Goal: Obtain resource: Download file/media

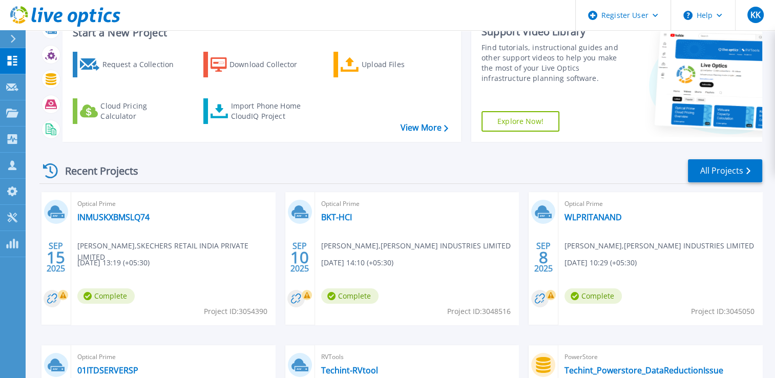
scroll to position [83, 0]
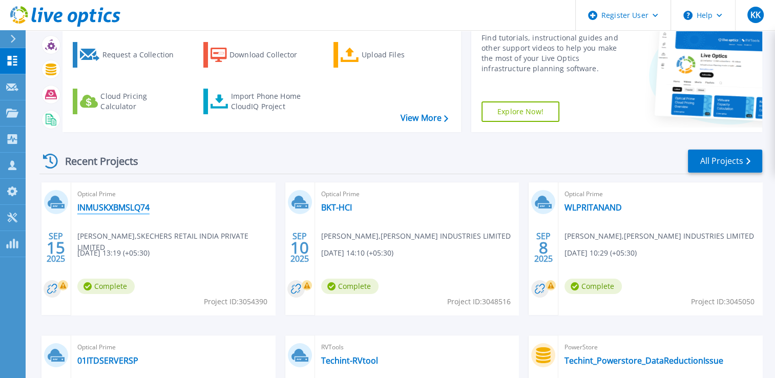
click at [114, 206] on link "INMUSKXBMSLQ74" at bounding box center [113, 207] width 72 height 10
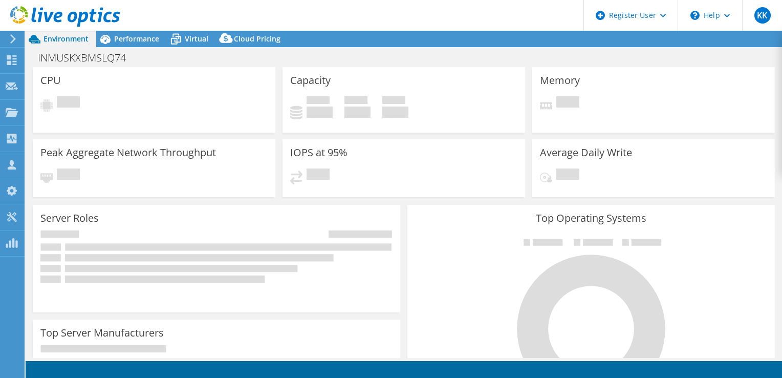
select select "USD"
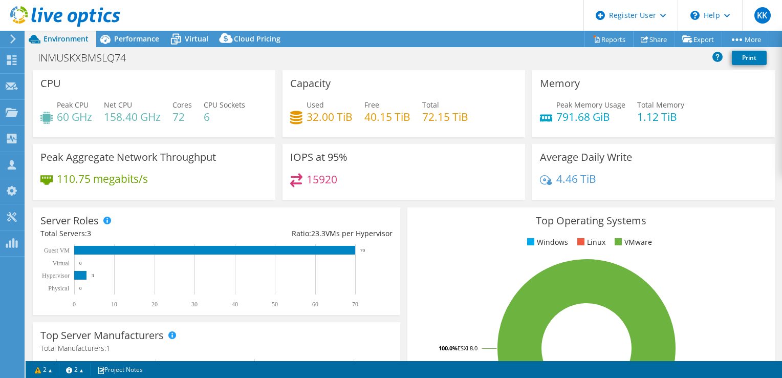
click at [715, 120] on div "Peak Memory Usage 791.68 GiB Total Memory 1.12 TiB" at bounding box center [653, 115] width 227 height 33
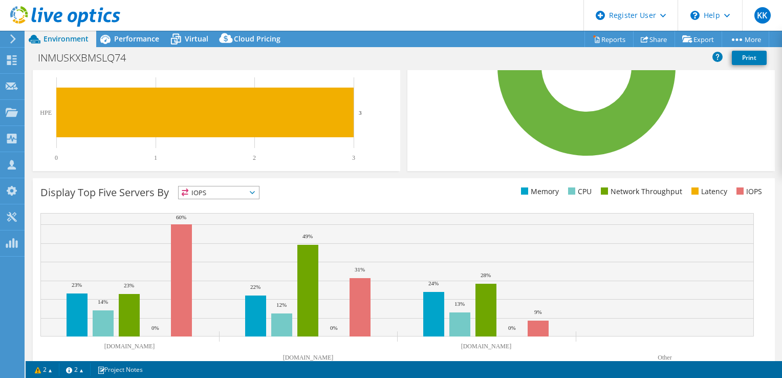
scroll to position [305, 0]
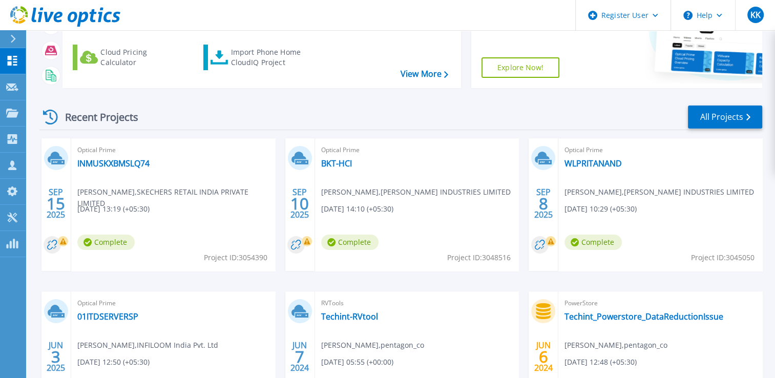
scroll to position [133, 0]
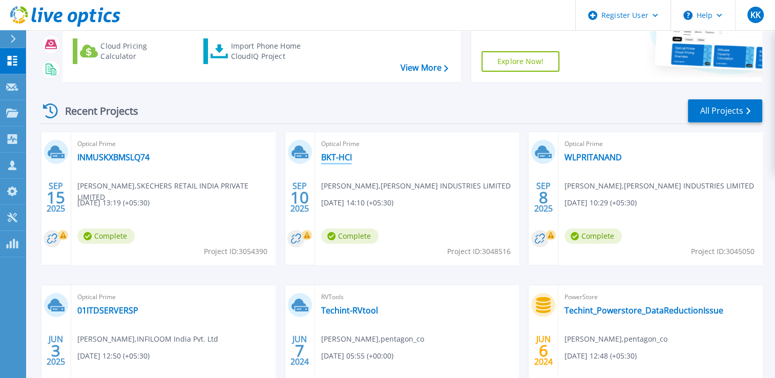
click at [337, 160] on link "BKT-HCI" at bounding box center [336, 157] width 31 height 10
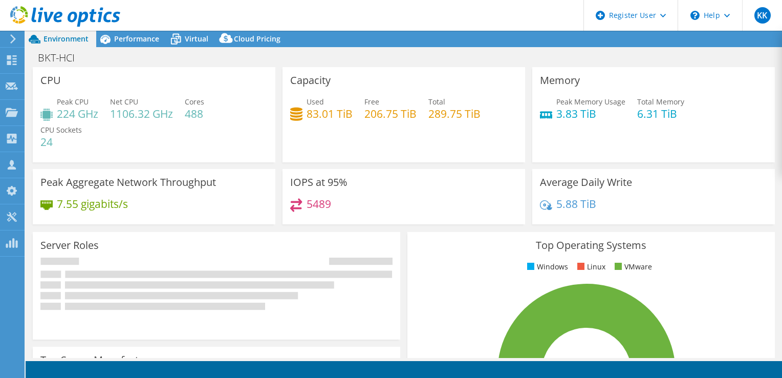
select select "USD"
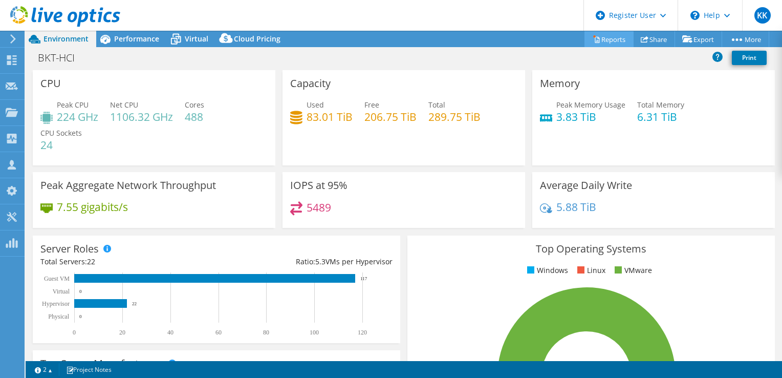
click at [593, 40] on icon at bounding box center [597, 39] width 8 height 8
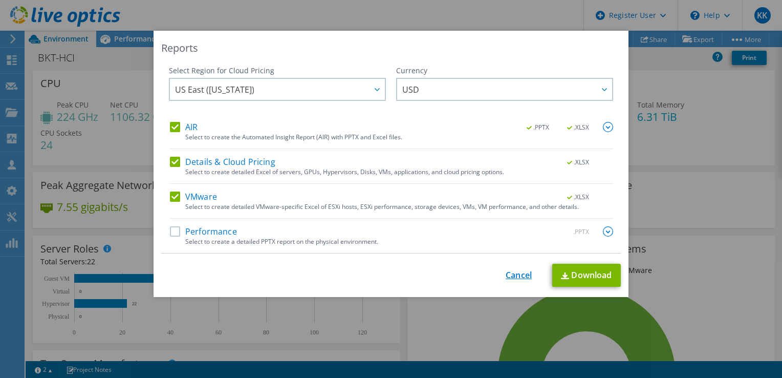
click at [515, 271] on link "Cancel" at bounding box center [519, 275] width 26 height 10
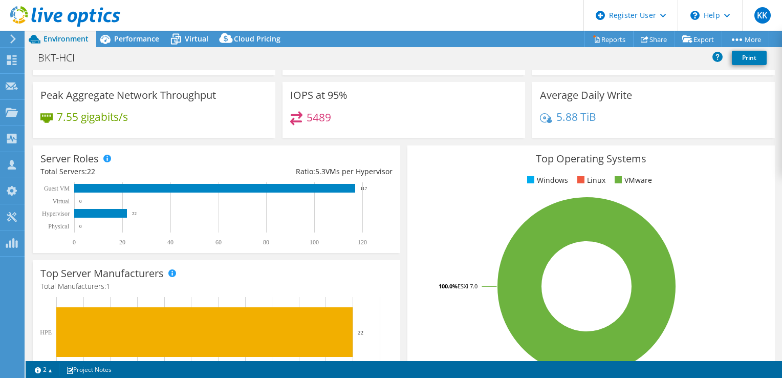
scroll to position [98, 0]
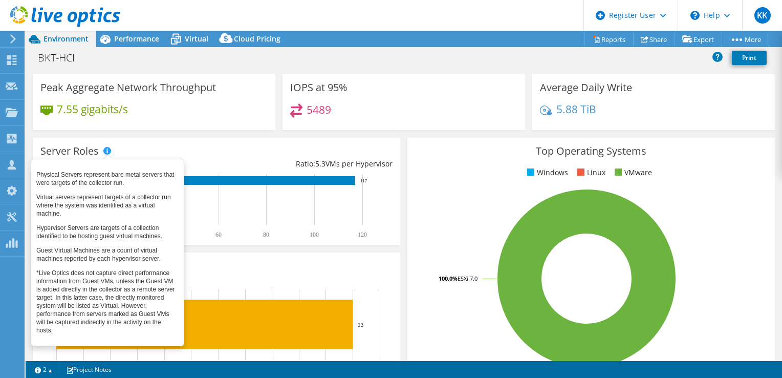
click at [106, 150] on span at bounding box center [106, 150] width 7 height 7
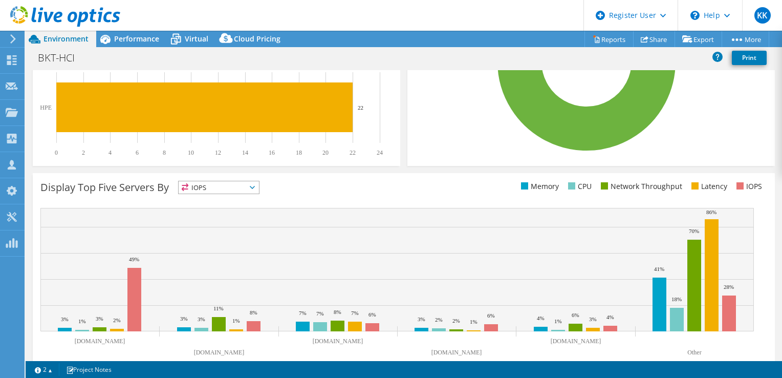
scroll to position [332, 0]
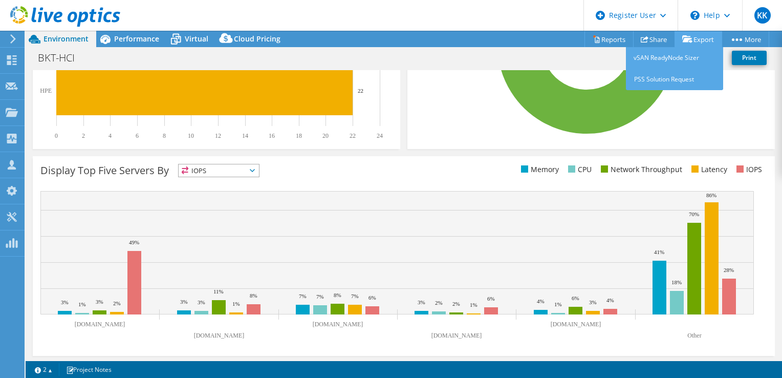
click at [690, 36] on link "Export" at bounding box center [699, 39] width 48 height 16
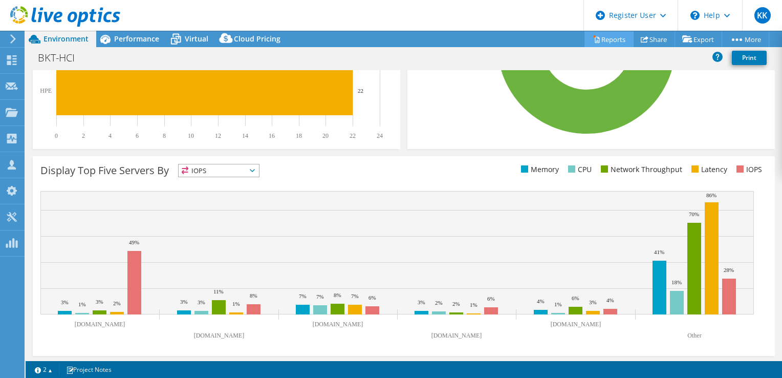
click at [585, 36] on link "Reports" at bounding box center [609, 39] width 49 height 16
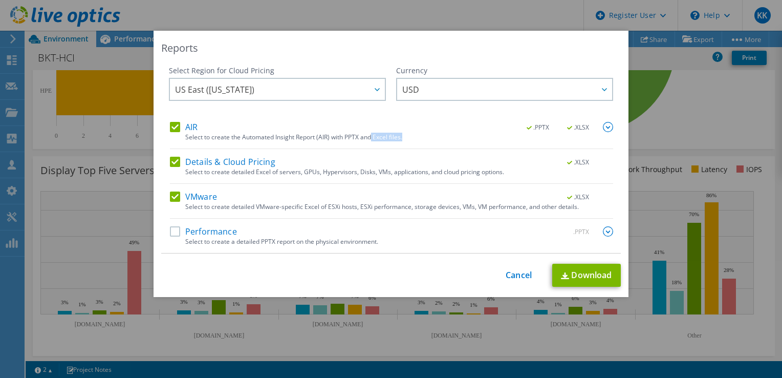
drag, startPoint x: 401, startPoint y: 136, endPoint x: 368, endPoint y: 136, distance: 32.8
click at [368, 136] on div "Select to create the Automated Insight Report (AIR) with PPTX and Excel files." at bounding box center [399, 137] width 428 height 7
click at [173, 232] on label "Performance" at bounding box center [203, 231] width 67 height 10
click at [0, 0] on input "Performance" at bounding box center [0, 0] width 0 height 0
click at [606, 233] on img at bounding box center [608, 231] width 10 height 10
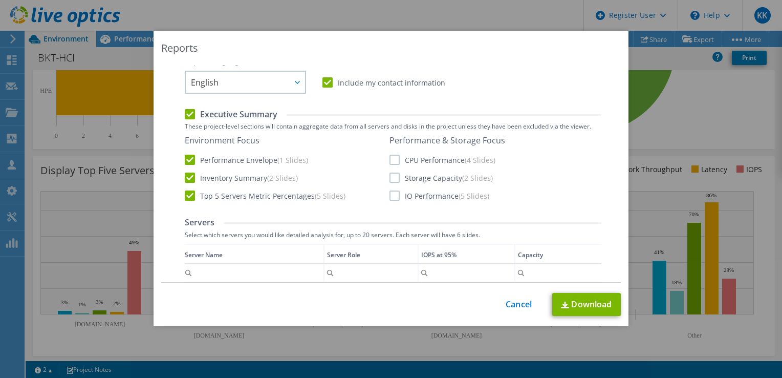
scroll to position [214, 0]
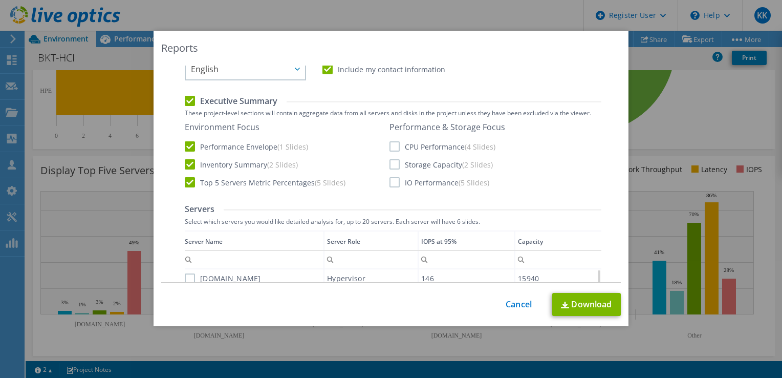
click at [390, 147] on label "CPU Performance (4 Slides)" at bounding box center [443, 146] width 106 height 10
click at [0, 0] on input "CPU Performance (4 Slides)" at bounding box center [0, 0] width 0 height 0
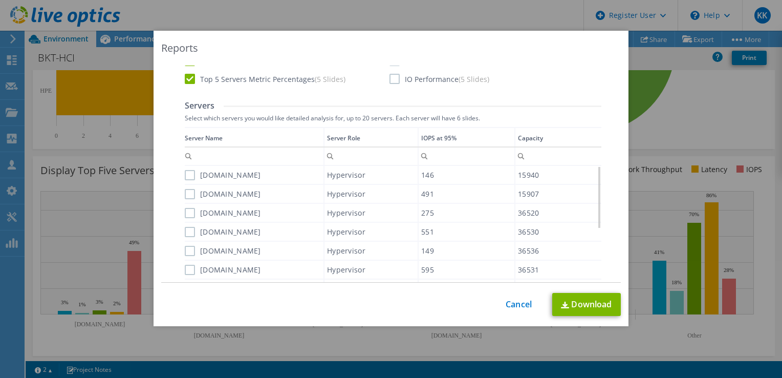
scroll to position [327, 0]
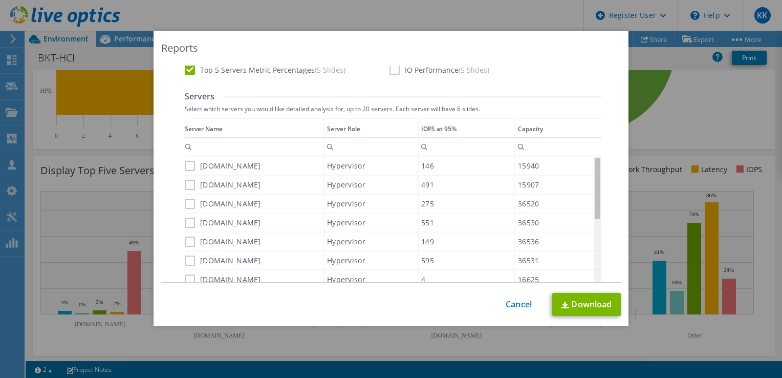
drag, startPoint x: 595, startPoint y: 190, endPoint x: 593, endPoint y: 108, distance: 83.0
click at [593, 108] on body "KK Dell User [PERSON_NAME] [EMAIL_ADDRESS][DOMAIN_NAME] Dell My Profile Log Out…" at bounding box center [391, 189] width 782 height 378
click at [188, 163] on label "[DOMAIN_NAME]" at bounding box center [223, 166] width 76 height 10
click at [0, 0] on input "[DOMAIN_NAME]" at bounding box center [0, 0] width 0 height 0
click at [187, 181] on label "[DOMAIN_NAME]" at bounding box center [223, 185] width 76 height 10
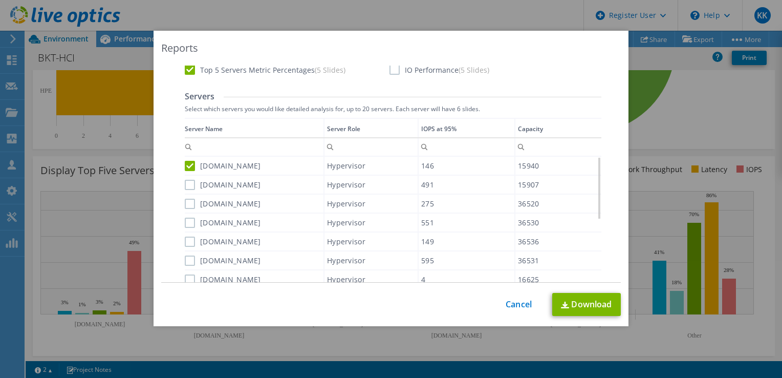
click at [0, 0] on input "[DOMAIN_NAME]" at bounding box center [0, 0] width 0 height 0
click at [185, 203] on label "[DOMAIN_NAME]" at bounding box center [223, 204] width 76 height 10
click at [0, 0] on input "[DOMAIN_NAME]" at bounding box center [0, 0] width 0 height 0
click at [186, 221] on label "[DOMAIN_NAME]" at bounding box center [223, 223] width 76 height 10
click at [0, 0] on input "[DOMAIN_NAME]" at bounding box center [0, 0] width 0 height 0
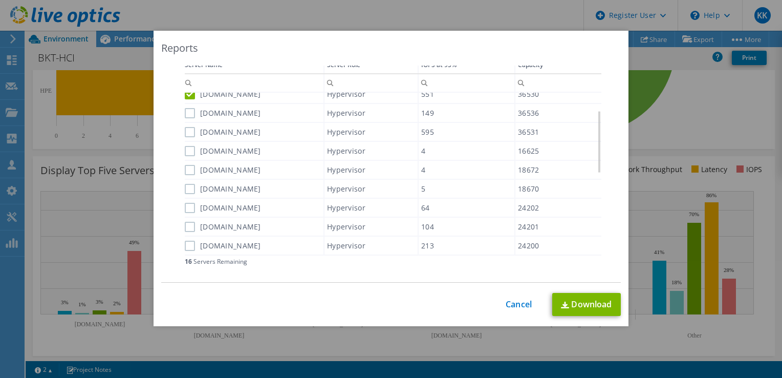
scroll to position [65, 0]
click at [188, 113] on label "[DOMAIN_NAME]" at bounding box center [223, 112] width 76 height 10
click at [0, 0] on input "[DOMAIN_NAME]" at bounding box center [0, 0] width 0 height 0
click at [185, 126] on label "[DOMAIN_NAME]" at bounding box center [223, 131] width 76 height 10
click at [0, 0] on input "[DOMAIN_NAME]" at bounding box center [0, 0] width 0 height 0
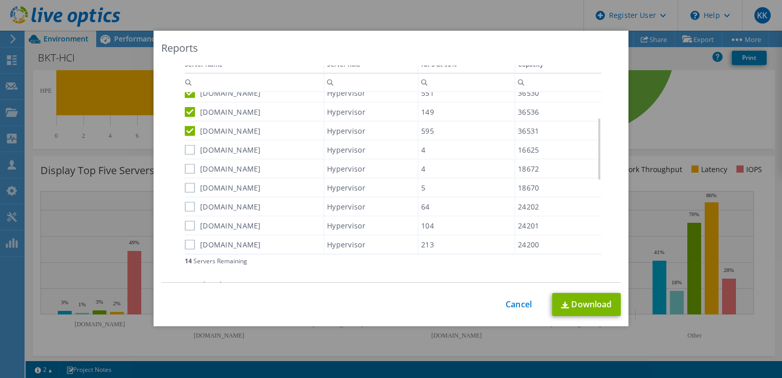
click at [185, 144] on div "Data grid" at bounding box center [186, 150] width 2 height 195
click at [185, 144] on label "[DOMAIN_NAME]" at bounding box center [223, 149] width 76 height 10
click at [0, 0] on input "[DOMAIN_NAME]" at bounding box center [0, 0] width 0 height 0
click at [185, 165] on div "Data grid" at bounding box center [186, 150] width 2 height 195
click at [185, 169] on label "[DOMAIN_NAME]" at bounding box center [223, 168] width 76 height 10
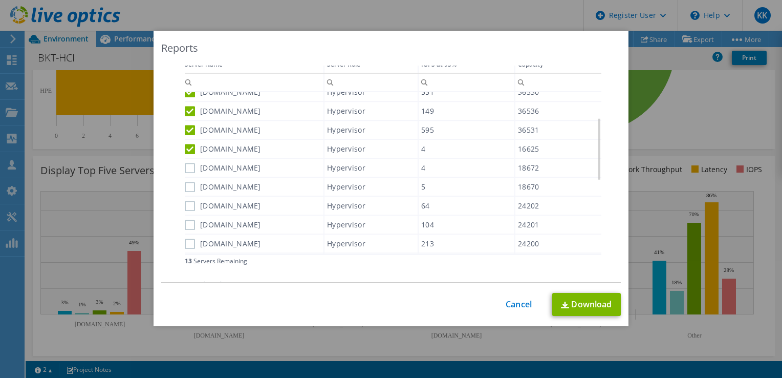
click at [0, 0] on input "[DOMAIN_NAME]" at bounding box center [0, 0] width 0 height 0
click at [185, 185] on label "[DOMAIN_NAME]" at bounding box center [223, 187] width 76 height 10
click at [0, 0] on input "[DOMAIN_NAME]" at bounding box center [0, 0] width 0 height 0
click at [188, 204] on label "[DOMAIN_NAME]" at bounding box center [223, 205] width 76 height 10
click at [0, 0] on input "[DOMAIN_NAME]" at bounding box center [0, 0] width 0 height 0
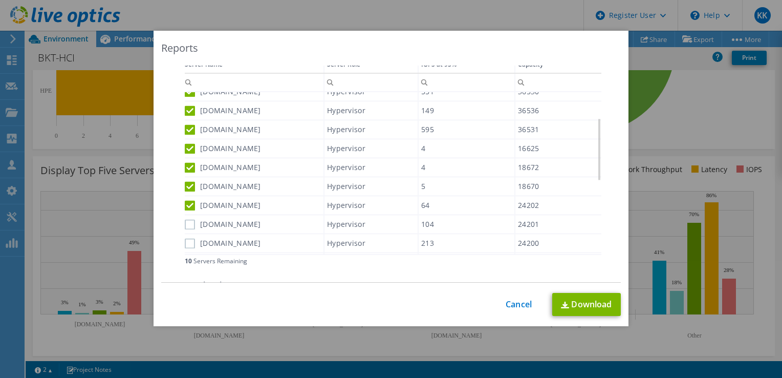
scroll to position [67, 0]
click at [189, 224] on label "[DOMAIN_NAME]" at bounding box center [223, 224] width 76 height 10
click at [0, 0] on input "[DOMAIN_NAME]" at bounding box center [0, 0] width 0 height 0
click at [189, 238] on label "[DOMAIN_NAME]" at bounding box center [223, 243] width 76 height 10
click at [0, 0] on input "[DOMAIN_NAME]" at bounding box center [0, 0] width 0 height 0
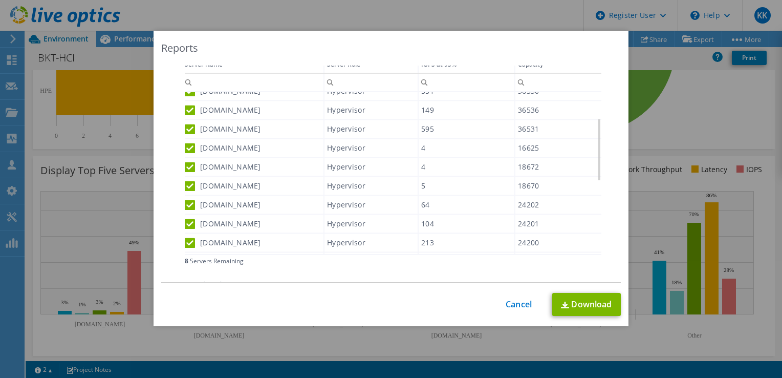
scroll to position [106, 0]
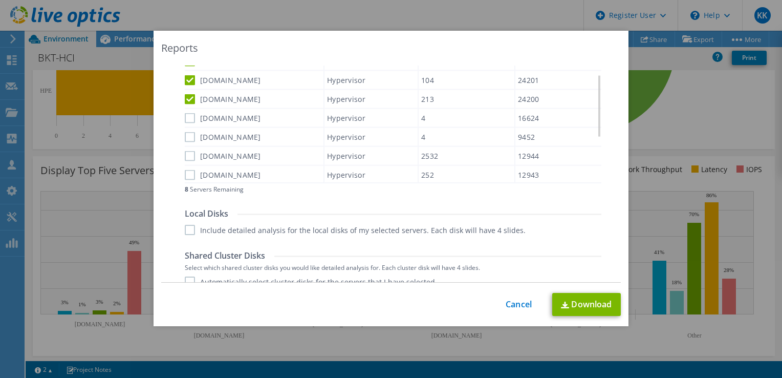
click at [185, 115] on label "[DOMAIN_NAME]" at bounding box center [223, 118] width 76 height 10
click at [0, 0] on input "[DOMAIN_NAME]" at bounding box center [0, 0] width 0 height 0
click at [185, 134] on label "[DOMAIN_NAME]" at bounding box center [223, 136] width 76 height 10
click at [0, 0] on input "[DOMAIN_NAME]" at bounding box center [0, 0] width 0 height 0
click at [186, 150] on label "[DOMAIN_NAME]" at bounding box center [223, 155] width 76 height 10
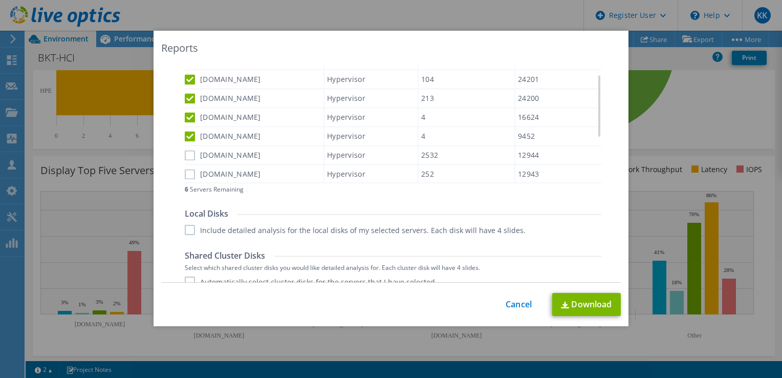
click at [0, 0] on input "[DOMAIN_NAME]" at bounding box center [0, 0] width 0 height 0
click at [187, 170] on label "[DOMAIN_NAME]" at bounding box center [223, 173] width 76 height 10
click at [0, 0] on input "[DOMAIN_NAME]" at bounding box center [0, 0] width 0 height 0
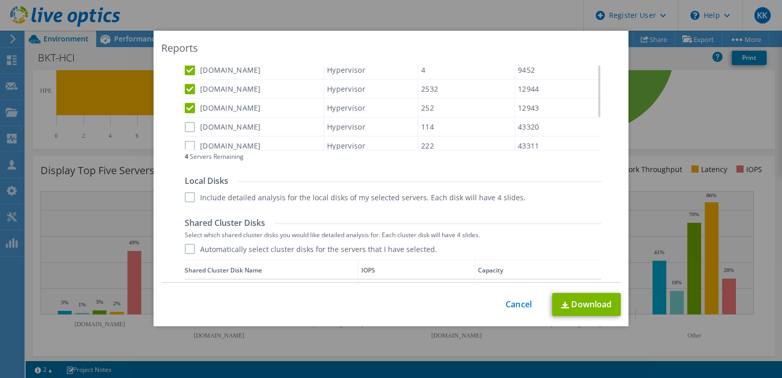
click at [186, 122] on label "[DOMAIN_NAME]" at bounding box center [223, 127] width 76 height 10
click at [0, 0] on input "[DOMAIN_NAME]" at bounding box center [0, 0] width 0 height 0
click at [186, 140] on label "[DOMAIN_NAME]" at bounding box center [223, 145] width 76 height 10
click at [0, 0] on input "[DOMAIN_NAME]" at bounding box center [0, 0] width 0 height 0
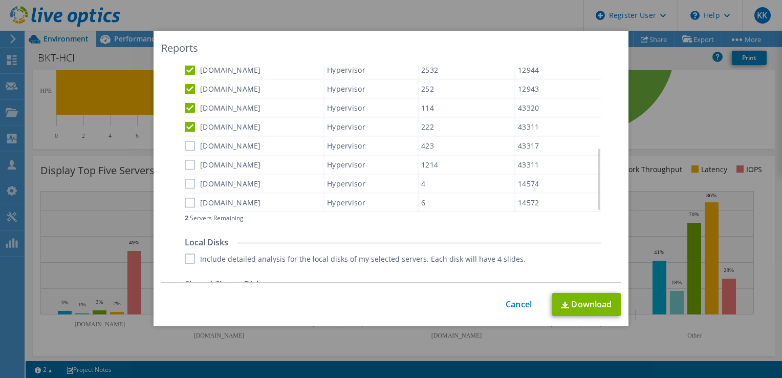
click at [185, 141] on div "Data grid" at bounding box center [186, 107] width 2 height 195
click at [186, 142] on label "[DOMAIN_NAME]" at bounding box center [223, 145] width 76 height 10
click at [0, 0] on input "[DOMAIN_NAME]" at bounding box center [0, 0] width 0 height 0
click at [187, 161] on label "[DOMAIN_NAME]" at bounding box center [223, 164] width 76 height 10
click at [0, 0] on input "[DOMAIN_NAME]" at bounding box center [0, 0] width 0 height 0
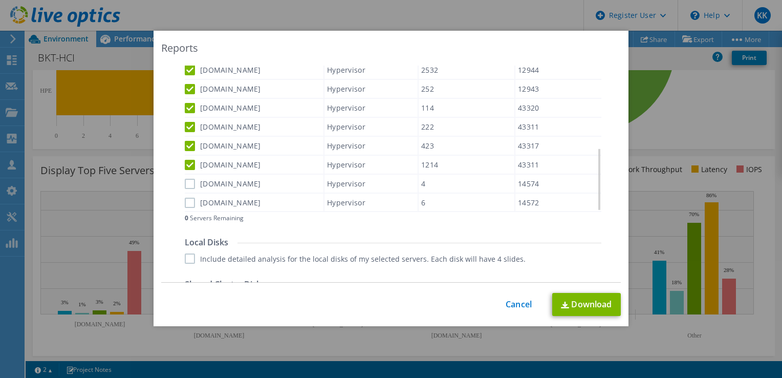
click at [186, 179] on label "[DOMAIN_NAME]" at bounding box center [223, 184] width 76 height 10
click at [0, 0] on input "[DOMAIN_NAME]" at bounding box center [0, 0] width 0 height 0
click at [186, 178] on label "[DOMAIN_NAME]" at bounding box center [223, 183] width 76 height 10
click at [0, 0] on input "[DOMAIN_NAME]" at bounding box center [0, 0] width 0 height 0
click at [186, 178] on label "[DOMAIN_NAME]" at bounding box center [223, 183] width 76 height 10
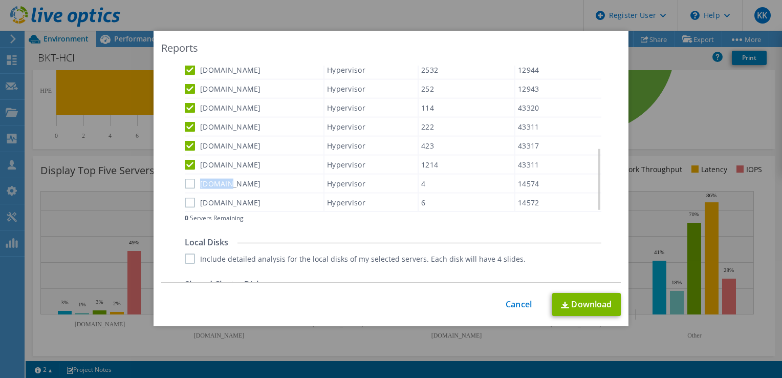
click at [0, 0] on input "[DOMAIN_NAME]" at bounding box center [0, 0] width 0 height 0
click at [186, 179] on label "[DOMAIN_NAME]" at bounding box center [223, 184] width 76 height 10
click at [0, 0] on input "[DOMAIN_NAME]" at bounding box center [0, 0] width 0 height 0
drag, startPoint x: 186, startPoint y: 177, endPoint x: 249, endPoint y: 217, distance: 74.6
click at [249, 217] on div "0 Servers Remaining" at bounding box center [393, 218] width 417 height 7
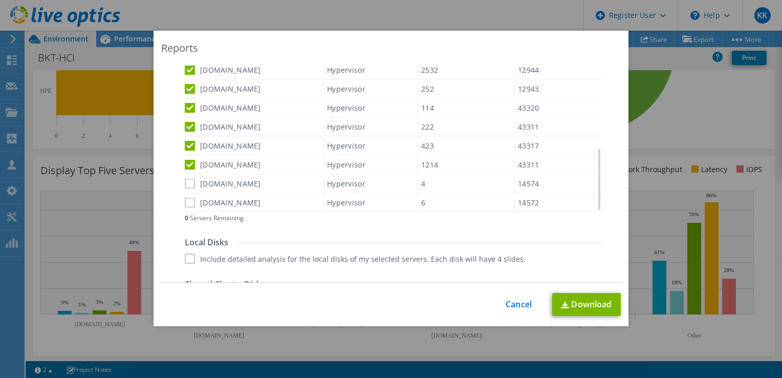
click at [185, 178] on label "[DOMAIN_NAME]" at bounding box center [223, 183] width 76 height 10
click at [0, 0] on input "[DOMAIN_NAME]" at bounding box center [0, 0] width 0 height 0
click at [186, 193] on div "[DOMAIN_NAME]" at bounding box center [254, 202] width 139 height 18
click at [180, 180] on div "Performance .PPTX Select to create a detailed PPTX report on the physical envir…" at bounding box center [391, 205] width 443 height 826
click at [189, 203] on div "[DOMAIN_NAME]" at bounding box center [254, 203] width 139 height 18
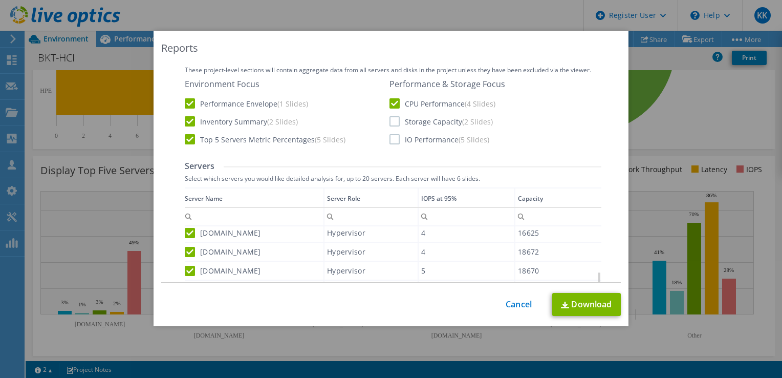
click at [395, 103] on label "CPU Performance (4 Slides)" at bounding box center [443, 103] width 106 height 10
click at [0, 0] on input "CPU Performance (4 Slides)" at bounding box center [0, 0] width 0 height 0
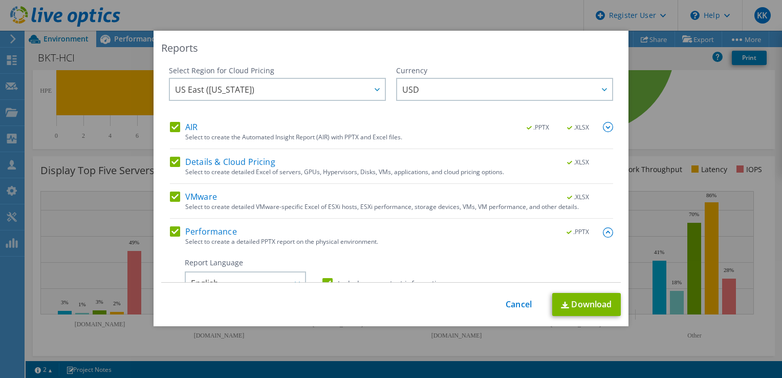
click at [602, 128] on div "Select Region for Cloud Pricing Asia Pacific ([GEOGRAPHIC_DATA]) [GEOGRAPHIC_DA…" at bounding box center [391, 174] width 460 height 217
click at [603, 130] on img at bounding box center [608, 127] width 10 height 10
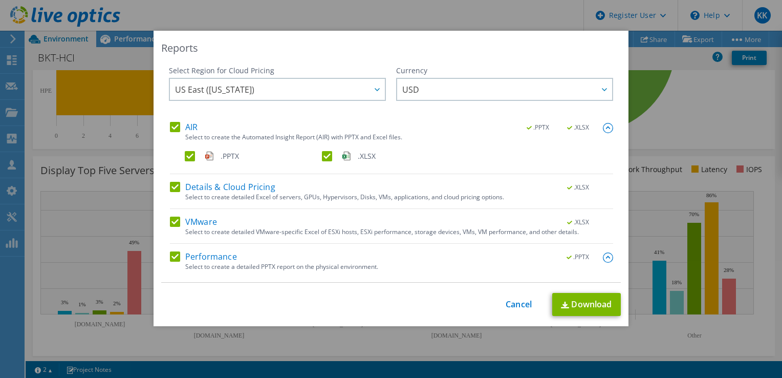
click at [603, 129] on img at bounding box center [608, 128] width 10 height 10
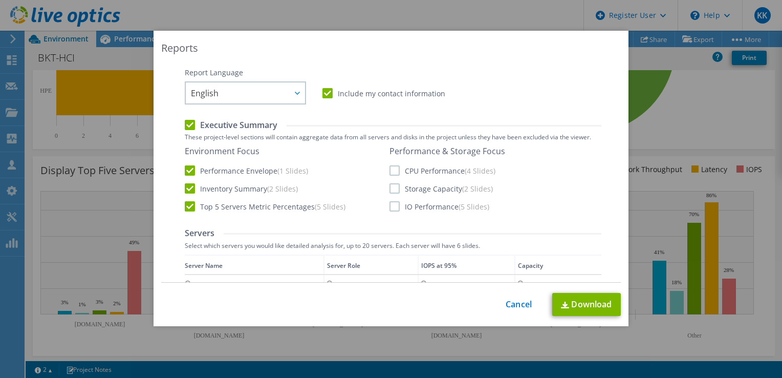
click at [391, 165] on label "CPU Performance (4 Slides)" at bounding box center [443, 170] width 106 height 10
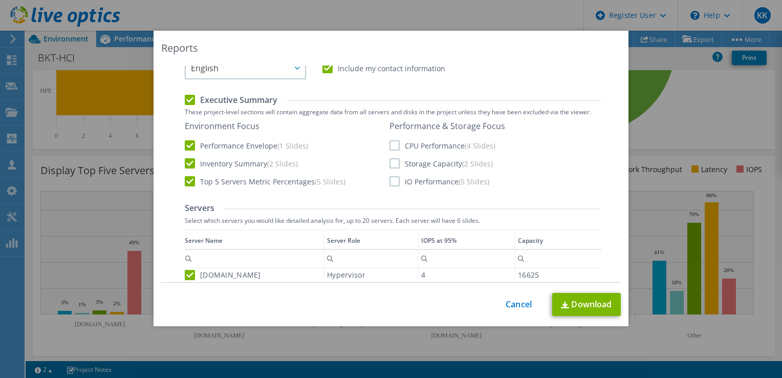
click at [0, 0] on input "CPU Performance (4 Slides)" at bounding box center [0, 0] width 0 height 0
click at [391, 162] on label "Storage Capacity (2 Slides)" at bounding box center [441, 163] width 103 height 10
click at [0, 0] on input "Storage Capacity (2 Slides)" at bounding box center [0, 0] width 0 height 0
click at [391, 180] on label "IO Performance (5 Slides)" at bounding box center [440, 181] width 100 height 10
click at [0, 0] on input "IO Performance (5 Slides)" at bounding box center [0, 0] width 0 height 0
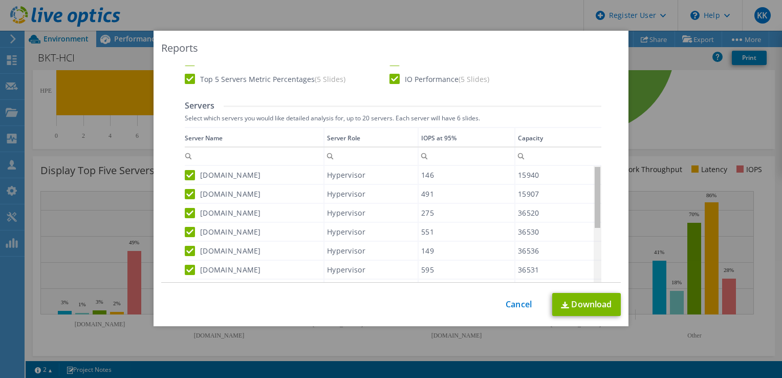
drag, startPoint x: 596, startPoint y: 206, endPoint x: 601, endPoint y: 123, distance: 83.1
click at [601, 123] on body "KK Dell User [PERSON_NAME] [EMAIL_ADDRESS][DOMAIN_NAME] Dell My Profile Log Out…" at bounding box center [391, 189] width 782 height 378
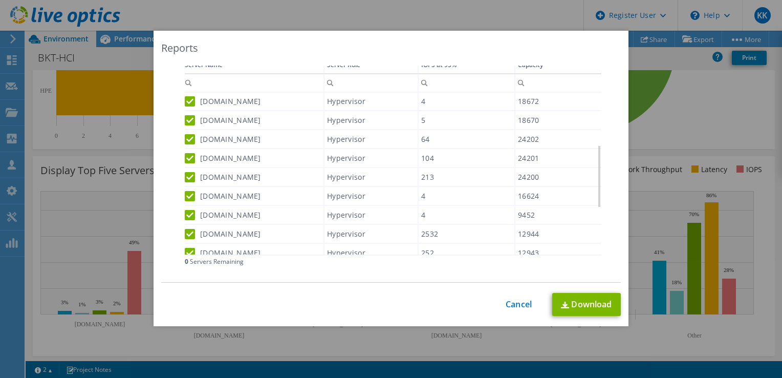
scroll to position [392, 0]
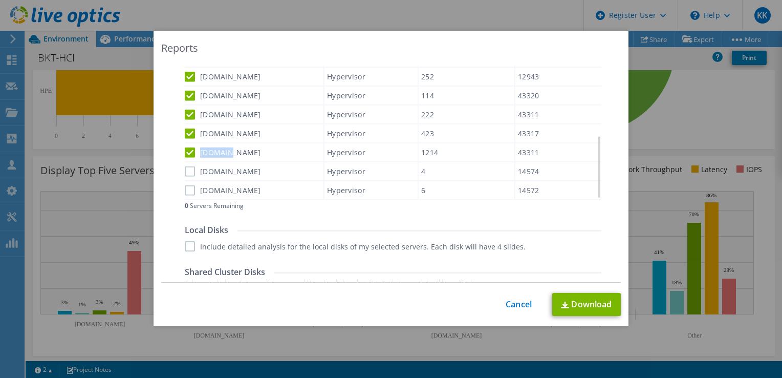
drag, startPoint x: 221, startPoint y: 148, endPoint x: 197, endPoint y: 148, distance: 24.6
click at [197, 148] on label "[DOMAIN_NAME]" at bounding box center [223, 152] width 76 height 10
drag, startPoint x: 197, startPoint y: 148, endPoint x: 203, endPoint y: 149, distance: 6.2
click at [203, 149] on label "[DOMAIN_NAME]" at bounding box center [223, 152] width 76 height 10
click at [0, 0] on input "[DOMAIN_NAME]" at bounding box center [0, 0] width 0 height 0
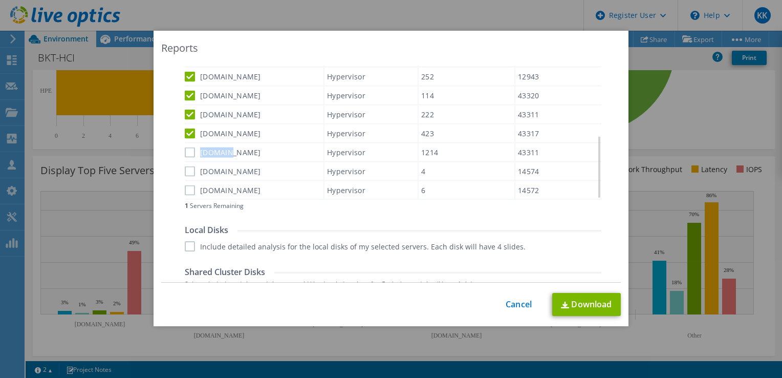
click at [186, 148] on label "[DOMAIN_NAME]" at bounding box center [223, 152] width 76 height 10
click at [0, 0] on input "[DOMAIN_NAME]" at bounding box center [0, 0] width 0 height 0
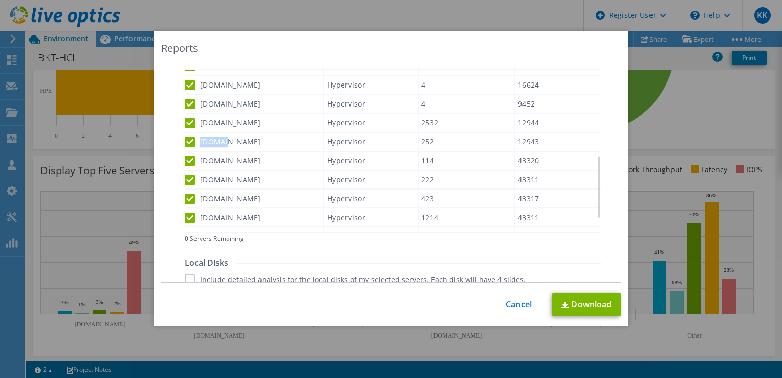
drag, startPoint x: 197, startPoint y: 138, endPoint x: 221, endPoint y: 138, distance: 24.6
click at [221, 138] on label "[DOMAIN_NAME]" at bounding box center [223, 142] width 76 height 10
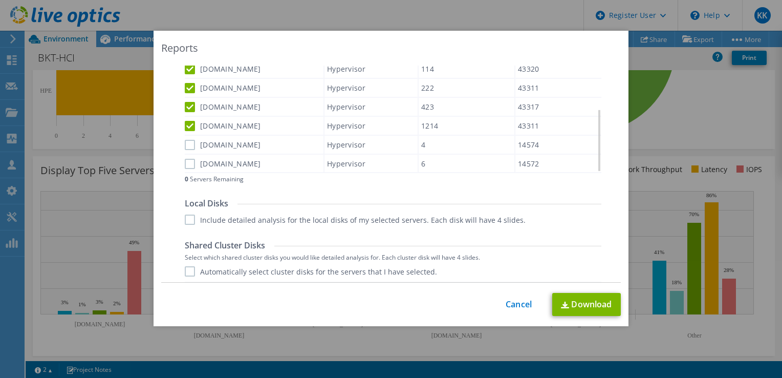
click at [188, 140] on label "[DOMAIN_NAME]" at bounding box center [223, 145] width 76 height 10
click at [0, 0] on input "[DOMAIN_NAME]" at bounding box center [0, 0] width 0 height 0
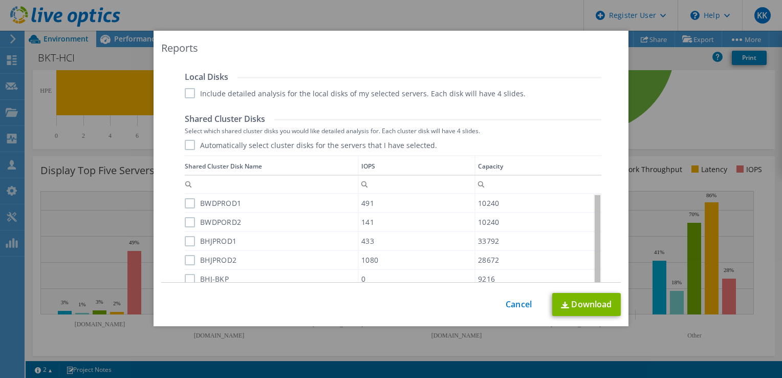
drag, startPoint x: 596, startPoint y: 206, endPoint x: 594, endPoint y: 159, distance: 47.1
click at [594, 159] on body "KK Dell User [PERSON_NAME] [EMAIL_ADDRESS][DOMAIN_NAME] Dell My Profile Log Out…" at bounding box center [391, 189] width 782 height 378
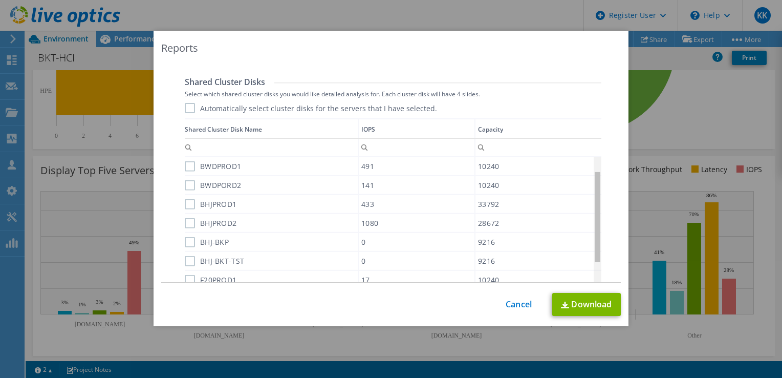
drag, startPoint x: 595, startPoint y: 213, endPoint x: 596, endPoint y: 145, distance: 67.6
click at [596, 145] on body "KK Dell User [PERSON_NAME] [EMAIL_ADDRESS][DOMAIN_NAME] Dell My Profile Log Out…" at bounding box center [391, 189] width 782 height 378
click at [185, 165] on label "BWDPROD1" at bounding box center [213, 166] width 56 height 10
click at [0, 0] on input "BWDPROD1" at bounding box center [0, 0] width 0 height 0
click at [186, 181] on label "BWDPORD2" at bounding box center [213, 185] width 56 height 10
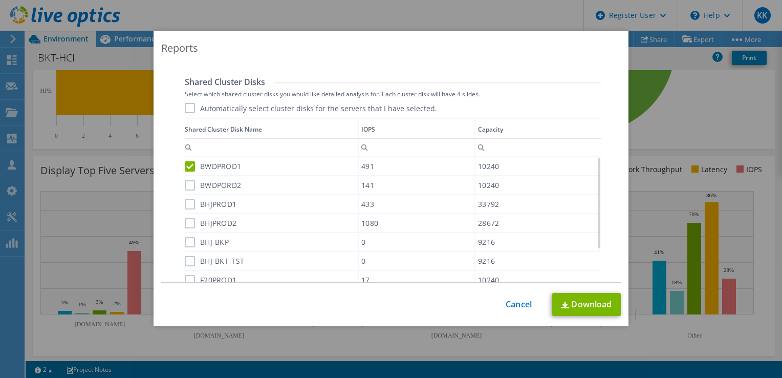
click at [0, 0] on input "BWDPORD2" at bounding box center [0, 0] width 0 height 0
click at [188, 206] on label "BHJPROD1" at bounding box center [211, 204] width 52 height 10
click at [0, 0] on input "BHJPROD1" at bounding box center [0, 0] width 0 height 0
click at [186, 223] on label "BHJPROD2" at bounding box center [211, 223] width 52 height 10
click at [0, 0] on input "BHJPROD2" at bounding box center [0, 0] width 0 height 0
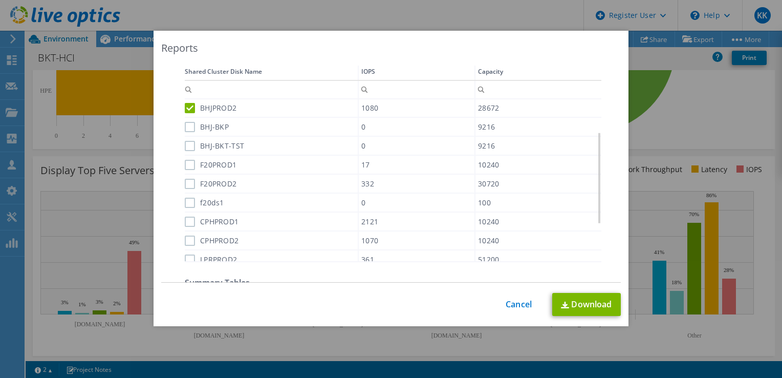
click at [185, 122] on div "Data grid" at bounding box center [186, 157] width 2 height 195
click at [186, 125] on label "BHJ-BKP" at bounding box center [207, 127] width 44 height 10
click at [0, 0] on input "BHJ-BKP" at bounding box center [0, 0] width 0 height 0
click at [185, 143] on label "BHJ-BKT-TST" at bounding box center [214, 146] width 59 height 10
click at [0, 0] on input "BHJ-BKT-TST" at bounding box center [0, 0] width 0 height 0
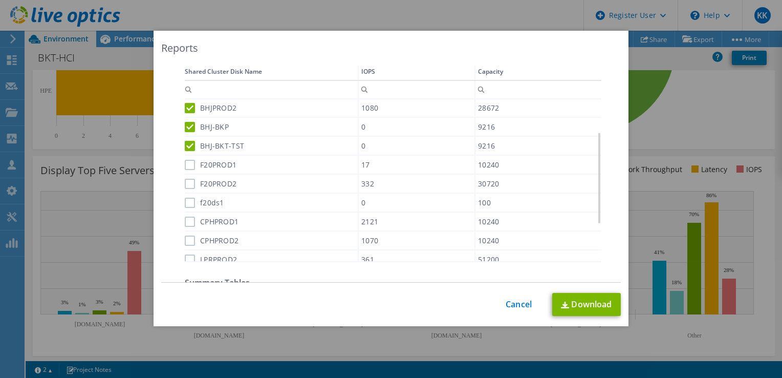
click at [186, 163] on label "F20PROD1" at bounding box center [211, 165] width 52 height 10
click at [0, 0] on input "F20PROD1" at bounding box center [0, 0] width 0 height 0
click at [188, 182] on label "F20PROD2" at bounding box center [211, 184] width 52 height 10
click at [0, 0] on input "F20PROD2" at bounding box center [0, 0] width 0 height 0
click at [188, 198] on label "f20ds1" at bounding box center [204, 203] width 39 height 10
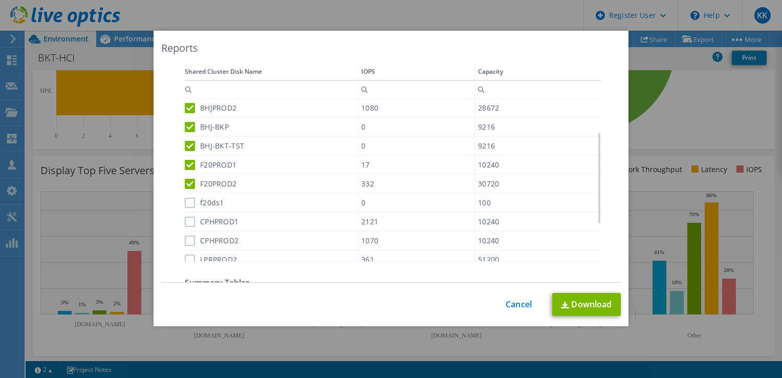
click at [0, 0] on input "f20ds1" at bounding box center [0, 0] width 0 height 0
click at [186, 219] on label "CPHPROD1" at bounding box center [212, 222] width 54 height 10
click at [0, 0] on input "CPHPROD1" at bounding box center [0, 0] width 0 height 0
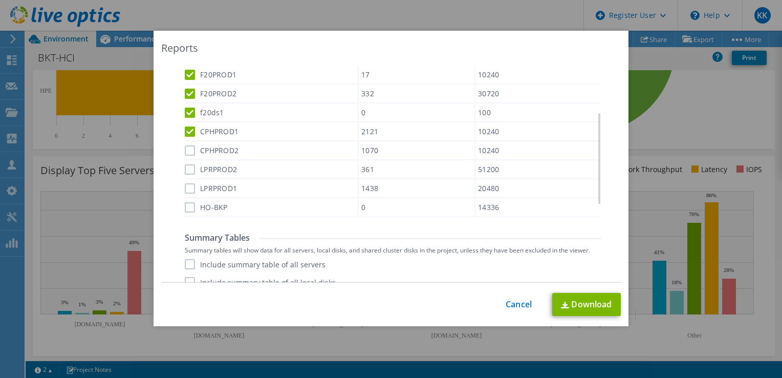
click at [185, 146] on label "CPHPROD2" at bounding box center [212, 150] width 54 height 10
click at [0, 0] on input "CPHPROD2" at bounding box center [0, 0] width 0 height 0
click at [188, 166] on label "LPRPROD2" at bounding box center [211, 169] width 52 height 10
click at [0, 0] on input "LPRPROD2" at bounding box center [0, 0] width 0 height 0
click at [189, 183] on label "LPRPROD1" at bounding box center [211, 188] width 52 height 10
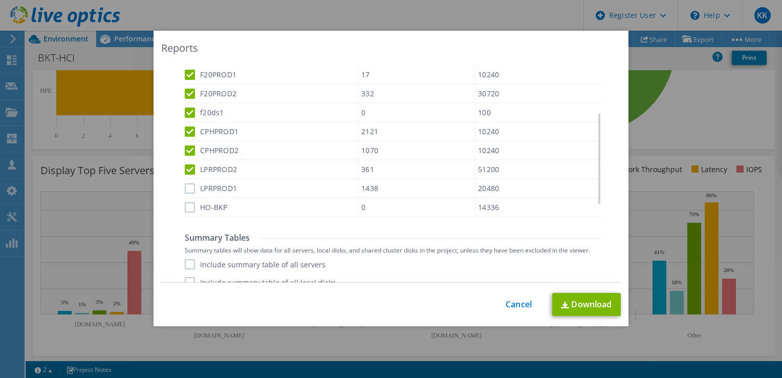
click at [0, 0] on input "LPRPROD1" at bounding box center [0, 0] width 0 height 0
click at [185, 208] on div "HO-BKP" at bounding box center [271, 207] width 173 height 18
click at [185, 202] on label "HO-BKP" at bounding box center [206, 207] width 43 height 10
click at [0, 0] on input "HO-BKP" at bounding box center [0, 0] width 0 height 0
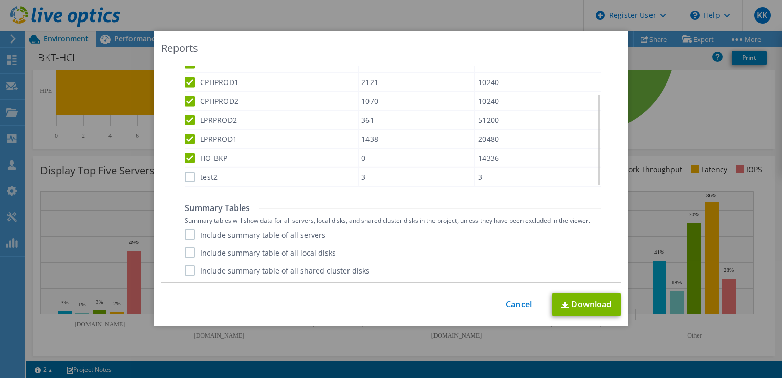
click at [189, 172] on label "test2" at bounding box center [201, 177] width 33 height 10
click at [0, 0] on input "test2" at bounding box center [0, 0] width 0 height 0
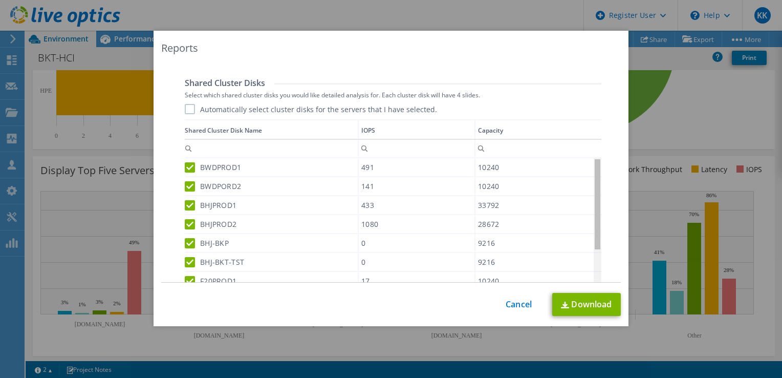
drag, startPoint x: 594, startPoint y: 180, endPoint x: 594, endPoint y: 149, distance: 30.7
click at [594, 149] on body "KK Dell User [PERSON_NAME] [EMAIL_ADDRESS][DOMAIN_NAME] Dell My Profile Log Out…" at bounding box center [391, 189] width 782 height 378
click at [190, 165] on label "BWDPROD1" at bounding box center [213, 167] width 56 height 10
click at [0, 0] on input "BWDPROD1" at bounding box center [0, 0] width 0 height 0
click at [185, 188] on label "BWDPORD2" at bounding box center [213, 186] width 56 height 10
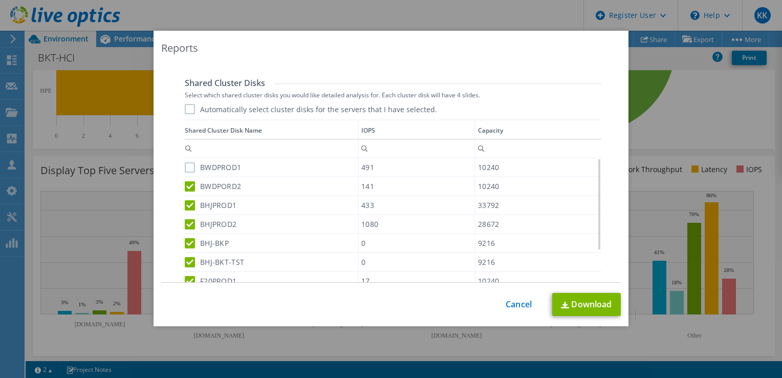
click at [0, 0] on input "BWDPORD2" at bounding box center [0, 0] width 0 height 0
click at [186, 207] on label "BHJPROD1" at bounding box center [211, 205] width 52 height 10
click at [0, 0] on input "BHJPROD1" at bounding box center [0, 0] width 0 height 0
click at [188, 226] on label "BHJPROD2" at bounding box center [211, 224] width 52 height 10
click at [0, 0] on input "BHJPROD2" at bounding box center [0, 0] width 0 height 0
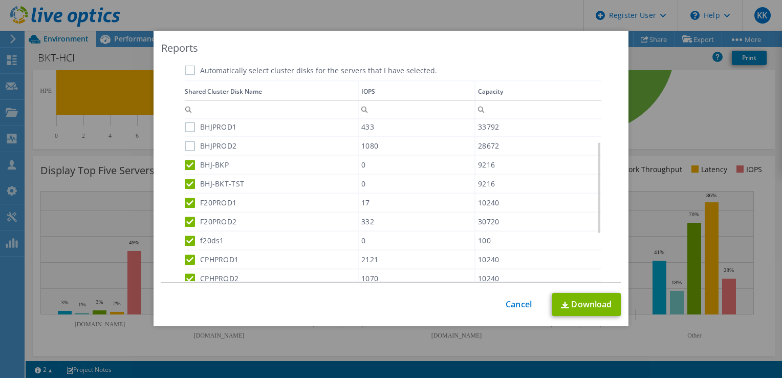
click at [186, 165] on label "BHJ-BKP" at bounding box center [207, 165] width 44 height 10
click at [0, 0] on input "BHJ-BKP" at bounding box center [0, 0] width 0 height 0
click at [185, 180] on label "BHJ-BKT-TST" at bounding box center [214, 184] width 59 height 10
click at [0, 0] on input "BHJ-BKT-TST" at bounding box center [0, 0] width 0 height 0
click at [185, 197] on label "F20PROD1" at bounding box center [211, 202] width 52 height 10
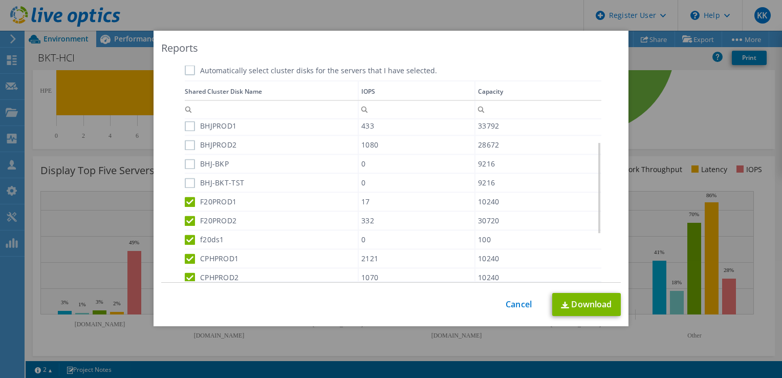
click at [0, 0] on input "F20PROD1" at bounding box center [0, 0] width 0 height 0
click at [187, 218] on label "F20PROD2" at bounding box center [211, 221] width 52 height 10
click at [0, 0] on input "F20PROD2" at bounding box center [0, 0] width 0 height 0
click at [187, 249] on div "CPHPROD1" at bounding box center [271, 258] width 173 height 18
click at [185, 241] on label "f20ds1" at bounding box center [204, 239] width 39 height 10
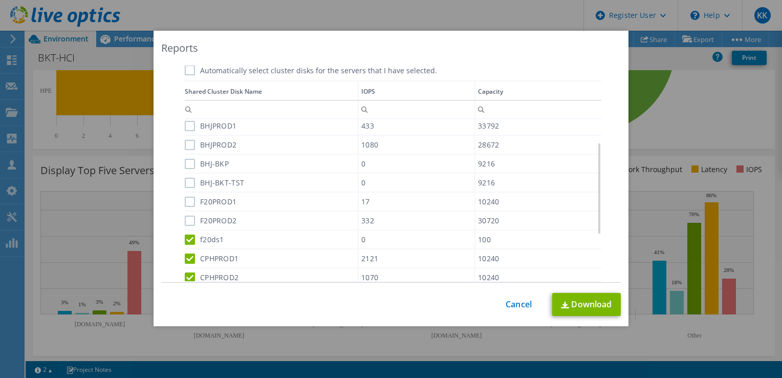
click at [0, 0] on input "f20ds1" at bounding box center [0, 0] width 0 height 0
click at [186, 253] on label "CPHPROD1" at bounding box center [212, 258] width 54 height 10
click at [0, 0] on input "CPHPROD1" at bounding box center [0, 0] width 0 height 0
click at [186, 272] on label "CPHPROD2" at bounding box center [212, 277] width 54 height 10
click at [0, 0] on input "CPHPROD2" at bounding box center [0, 0] width 0 height 0
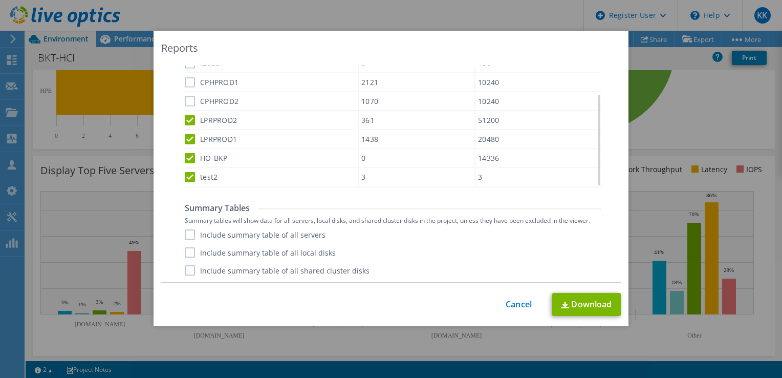
click at [186, 118] on label "LPRPROD2" at bounding box center [211, 120] width 52 height 10
click at [0, 0] on input "LPRPROD2" at bounding box center [0, 0] width 0 height 0
click at [185, 134] on label "LPRPROD1" at bounding box center [211, 139] width 52 height 10
click at [0, 0] on input "LPRPROD1" at bounding box center [0, 0] width 0 height 0
click at [185, 153] on label "HO-BKP" at bounding box center [206, 158] width 43 height 10
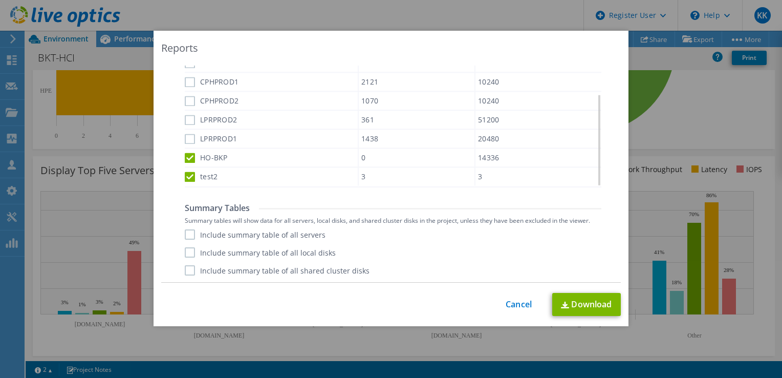
click at [0, 0] on input "HO-BKP" at bounding box center [0, 0] width 0 height 0
click at [185, 176] on label "test2" at bounding box center [201, 177] width 33 height 10
click at [0, 0] on input "test2" at bounding box center [0, 0] width 0 height 0
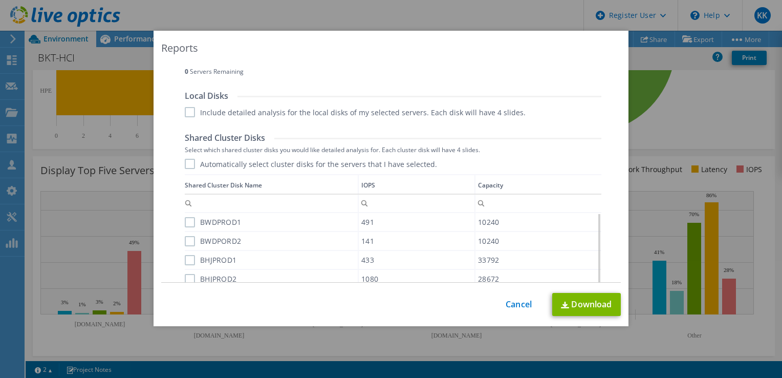
click at [185, 165] on label "Automatically select cluster disks for the servers that I have selected." at bounding box center [311, 164] width 252 height 10
click at [0, 0] on input "Automatically select cluster disks for the servers that I have selected." at bounding box center [0, 0] width 0 height 0
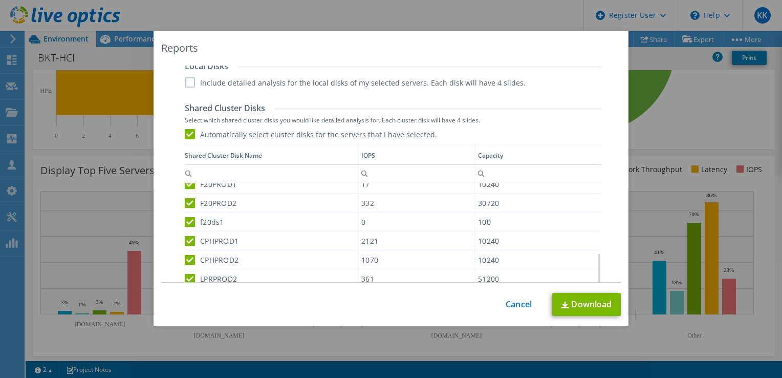
click at [186, 135] on label "Automatically select cluster disks for the servers that I have selected." at bounding box center [311, 134] width 252 height 10
click at [0, 0] on input "Automatically select cluster disks for the servers that I have selected." at bounding box center [0, 0] width 0 height 0
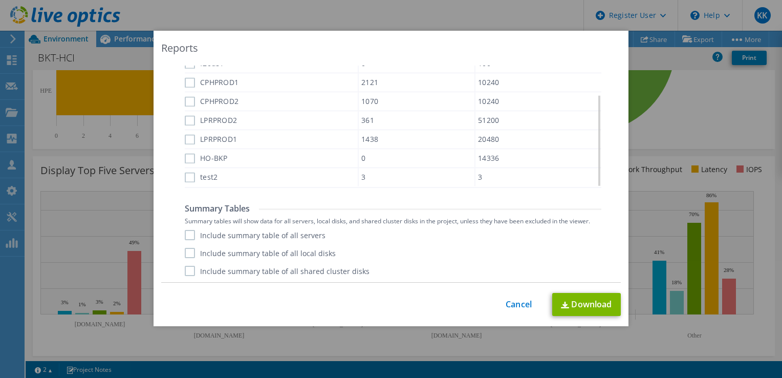
click at [185, 232] on label "Include summary table of all servers" at bounding box center [255, 235] width 141 height 10
click at [0, 0] on input "Include summary table of all servers" at bounding box center [0, 0] width 0 height 0
click at [186, 250] on label "Include summary table of all local disks" at bounding box center [260, 253] width 151 height 10
click at [0, 0] on input "Include summary table of all local disks" at bounding box center [0, 0] width 0 height 0
click at [188, 268] on label "Include summary table of all shared cluster disks" at bounding box center [277, 271] width 185 height 10
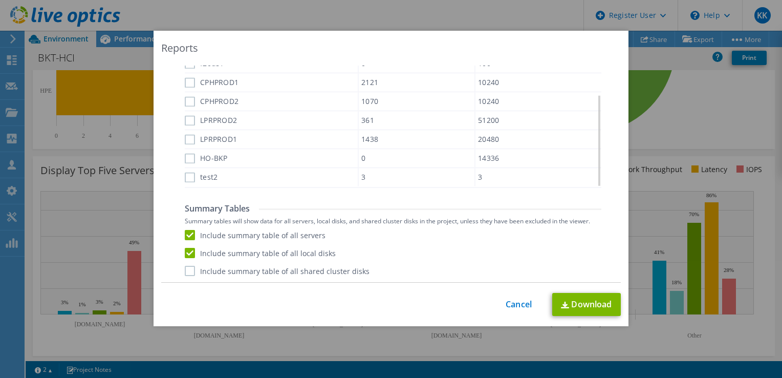
click at [0, 0] on input "Include summary table of all shared cluster disks" at bounding box center [0, 0] width 0 height 0
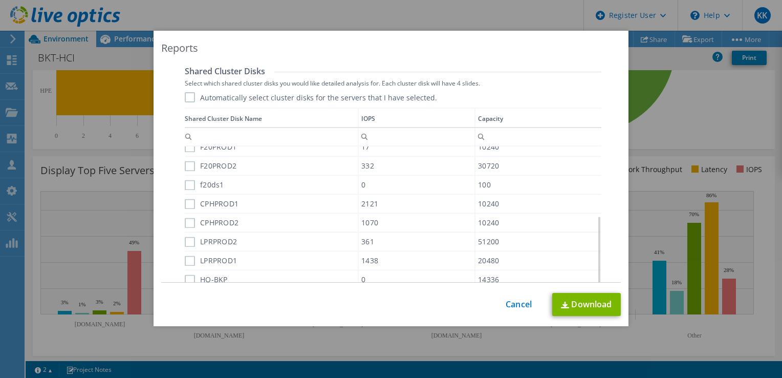
click at [186, 95] on label "Automatically select cluster disks for the servers that I have selected." at bounding box center [311, 97] width 252 height 10
click at [0, 0] on input "Automatically select cluster disks for the servers that I have selected." at bounding box center [0, 0] width 0 height 0
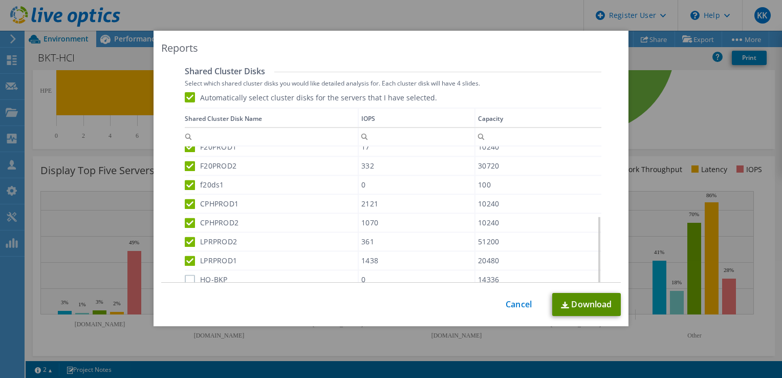
click at [592, 311] on link "Download" at bounding box center [586, 304] width 69 height 23
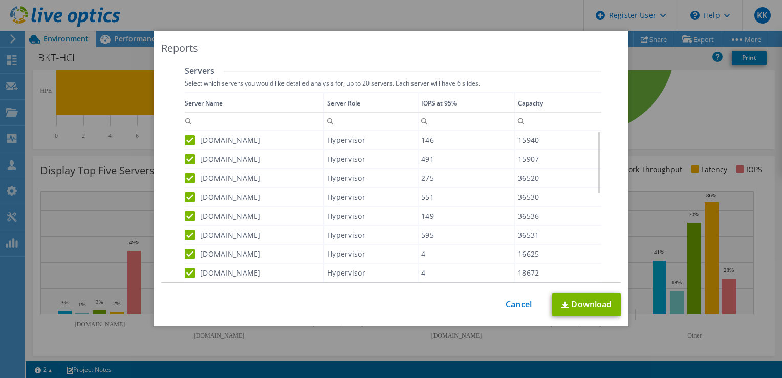
scroll to position [367, 0]
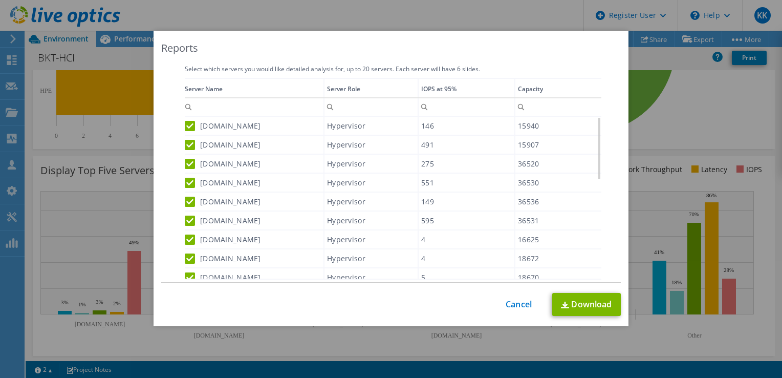
click at [186, 121] on label "[DOMAIN_NAME]" at bounding box center [223, 126] width 76 height 10
click at [0, 0] on input "[DOMAIN_NAME]" at bounding box center [0, 0] width 0 height 0
click at [185, 141] on label "[DOMAIN_NAME]" at bounding box center [223, 145] width 76 height 10
click at [0, 0] on input "[DOMAIN_NAME]" at bounding box center [0, 0] width 0 height 0
click at [187, 159] on label "[DOMAIN_NAME]" at bounding box center [223, 164] width 76 height 10
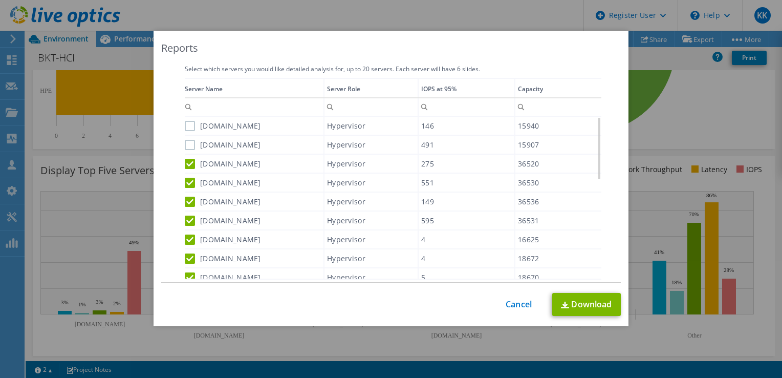
click at [0, 0] on input "[DOMAIN_NAME]" at bounding box center [0, 0] width 0 height 0
click at [186, 181] on label "[DOMAIN_NAME]" at bounding box center [223, 183] width 76 height 10
click at [0, 0] on input "[DOMAIN_NAME]" at bounding box center [0, 0] width 0 height 0
click at [188, 197] on label "[DOMAIN_NAME]" at bounding box center [223, 202] width 76 height 10
click at [0, 0] on input "[DOMAIN_NAME]" at bounding box center [0, 0] width 0 height 0
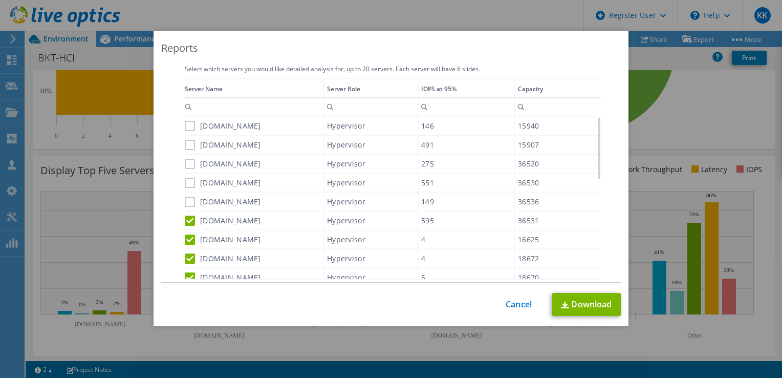
click at [185, 217] on label "[DOMAIN_NAME]" at bounding box center [223, 221] width 76 height 10
click at [0, 0] on input "[DOMAIN_NAME]" at bounding box center [0, 0] width 0 height 0
click at [189, 239] on label "[DOMAIN_NAME]" at bounding box center [223, 239] width 76 height 10
click at [0, 0] on input "[DOMAIN_NAME]" at bounding box center [0, 0] width 0 height 0
click at [188, 258] on label "[DOMAIN_NAME]" at bounding box center [223, 258] width 76 height 10
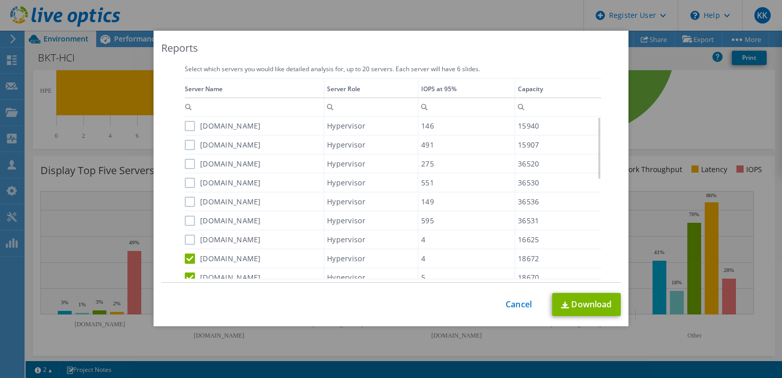
click at [0, 0] on input "[DOMAIN_NAME]" at bounding box center [0, 0] width 0 height 0
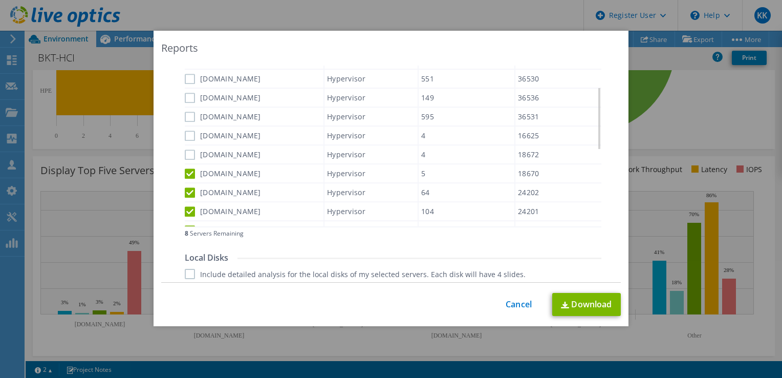
scroll to position [425, 0]
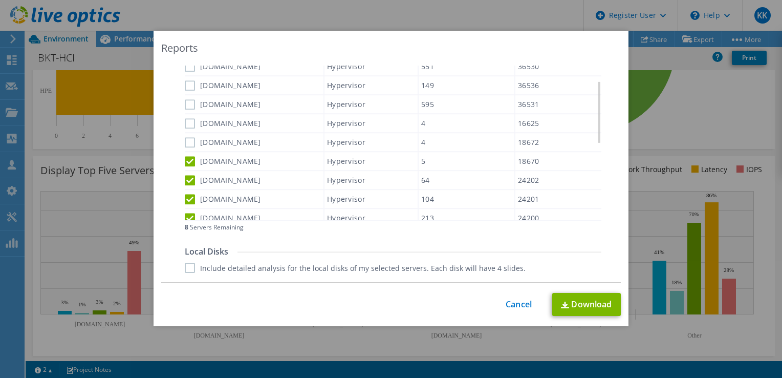
click at [186, 158] on label "[DOMAIN_NAME]" at bounding box center [223, 161] width 76 height 10
click at [0, 0] on input "[DOMAIN_NAME]" at bounding box center [0, 0] width 0 height 0
click at [185, 177] on label "[DOMAIN_NAME]" at bounding box center [223, 180] width 76 height 10
click at [0, 0] on input "[DOMAIN_NAME]" at bounding box center [0, 0] width 0 height 0
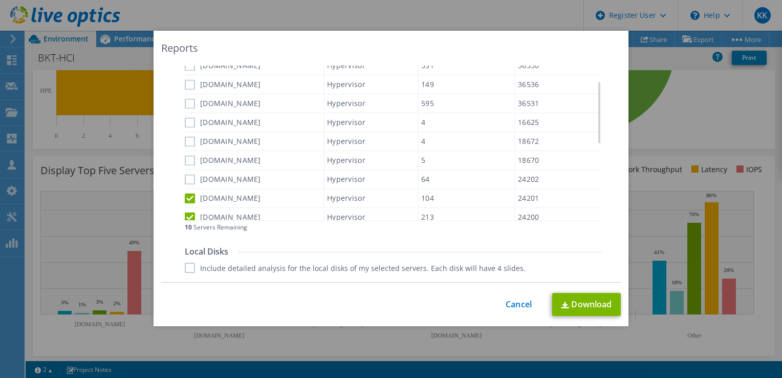
click at [186, 197] on label "[DOMAIN_NAME]" at bounding box center [223, 198] width 76 height 10
click at [0, 0] on input "[DOMAIN_NAME]" at bounding box center [0, 0] width 0 height 0
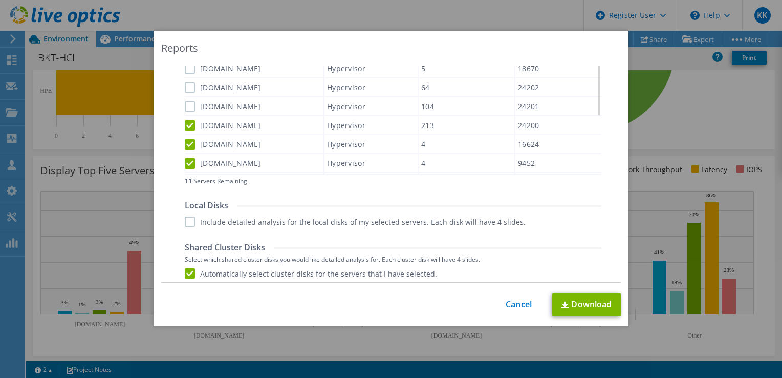
scroll to position [106, 0]
click at [185, 119] on label "[DOMAIN_NAME]" at bounding box center [223, 124] width 76 height 10
click at [0, 0] on input "[DOMAIN_NAME]" at bounding box center [0, 0] width 0 height 0
click at [186, 138] on label "[DOMAIN_NAME]" at bounding box center [223, 143] width 76 height 10
click at [0, 0] on input "[DOMAIN_NAME]" at bounding box center [0, 0] width 0 height 0
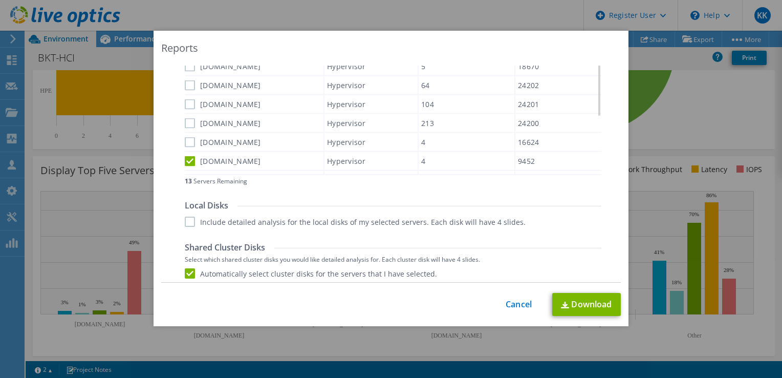
click at [185, 156] on label "[DOMAIN_NAME]" at bounding box center [223, 161] width 76 height 10
click at [0, 0] on input "[DOMAIN_NAME]" at bounding box center [0, 0] width 0 height 0
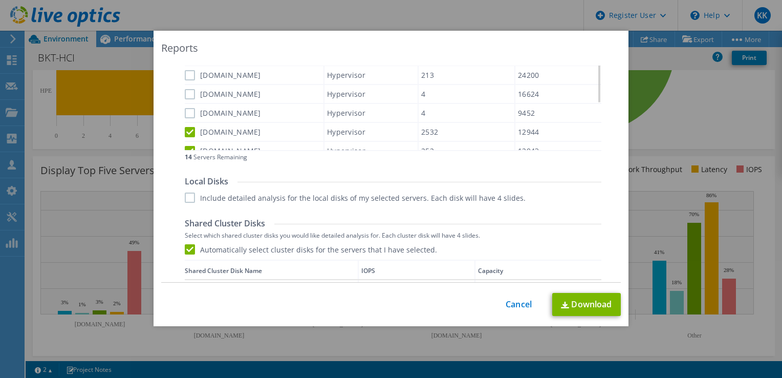
scroll to position [502, 0]
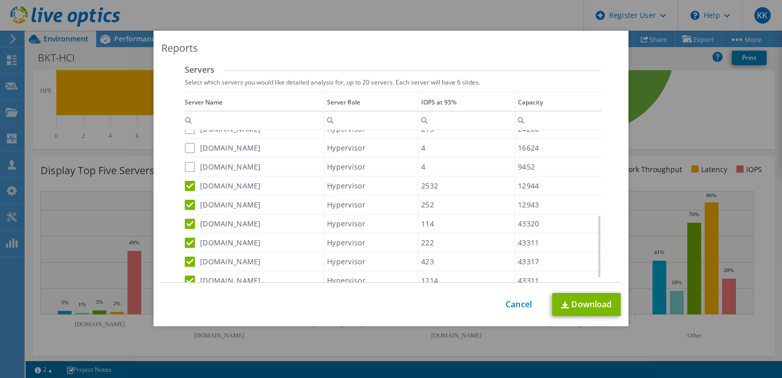
click at [186, 185] on label "[DOMAIN_NAME]" at bounding box center [223, 186] width 76 height 10
click at [0, 0] on input "[DOMAIN_NAME]" at bounding box center [0, 0] width 0 height 0
click at [185, 200] on label "[DOMAIN_NAME]" at bounding box center [223, 205] width 76 height 10
click at [0, 0] on input "[DOMAIN_NAME]" at bounding box center [0, 0] width 0 height 0
click at [186, 221] on label "[DOMAIN_NAME]" at bounding box center [223, 223] width 76 height 10
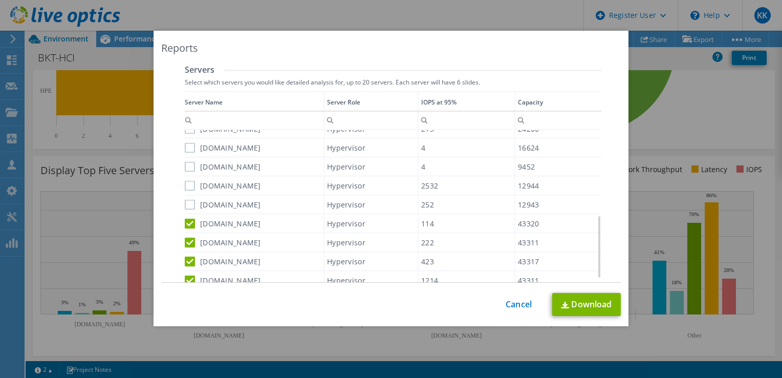
click at [0, 0] on input "[DOMAIN_NAME]" at bounding box center [0, 0] width 0 height 0
click at [188, 241] on label "[DOMAIN_NAME]" at bounding box center [223, 242] width 76 height 10
click at [0, 0] on input "[DOMAIN_NAME]" at bounding box center [0, 0] width 0 height 0
click at [189, 255] on label "[DOMAIN_NAME]" at bounding box center [223, 260] width 76 height 10
click at [0, 0] on input "[DOMAIN_NAME]" at bounding box center [0, 0] width 0 height 0
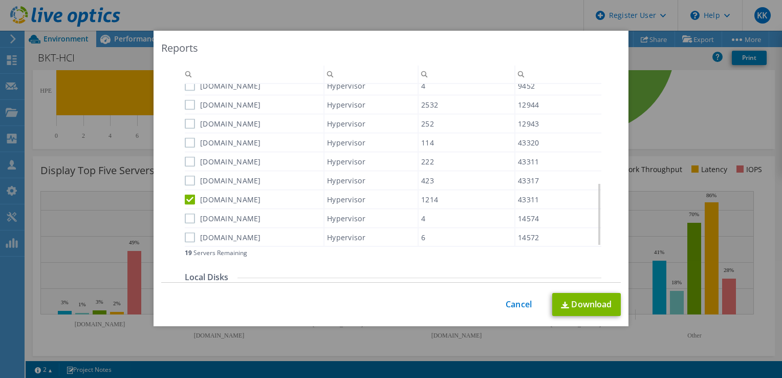
click at [185, 196] on label "[DOMAIN_NAME]" at bounding box center [223, 199] width 76 height 10
click at [0, 0] on input "[DOMAIN_NAME]" at bounding box center [0, 0] width 0 height 0
click at [186, 213] on label "[DOMAIN_NAME]" at bounding box center [223, 218] width 76 height 10
click at [0, 0] on input "[DOMAIN_NAME]" at bounding box center [0, 0] width 0 height 0
click at [190, 235] on label "[DOMAIN_NAME]" at bounding box center [223, 237] width 76 height 10
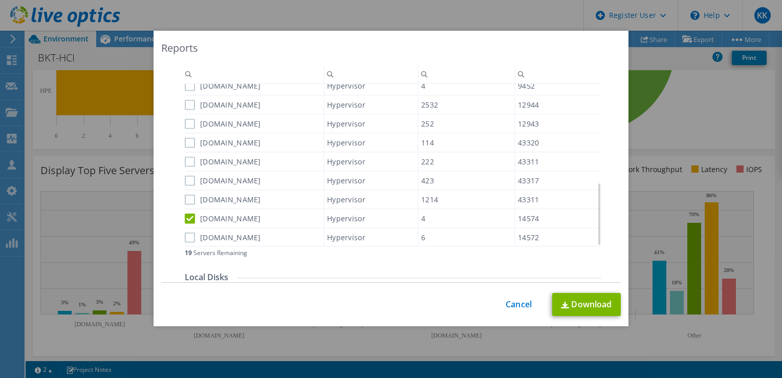
click at [0, 0] on input "[DOMAIN_NAME]" at bounding box center [0, 0] width 0 height 0
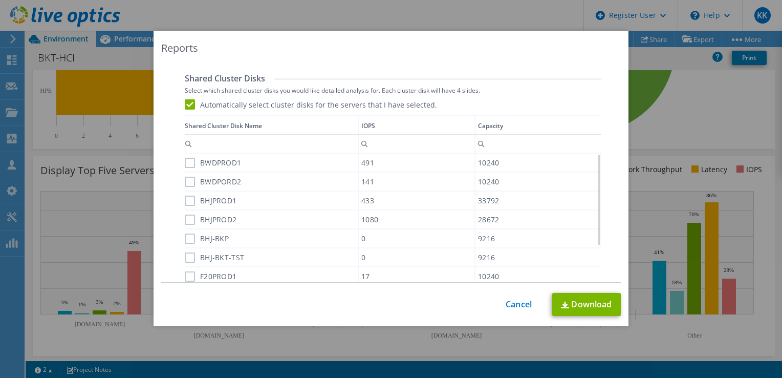
click at [186, 106] on label "Automatically select cluster disks for the servers that I have selected." at bounding box center [311, 104] width 252 height 10
click at [0, 0] on input "Automatically select cluster disks for the servers that I have selected." at bounding box center [0, 0] width 0 height 0
click at [186, 106] on label "Automatically select cluster disks for the servers that I have selected." at bounding box center [311, 104] width 252 height 10
click at [0, 0] on input "Automatically select cluster disks for the servers that I have selected." at bounding box center [0, 0] width 0 height 0
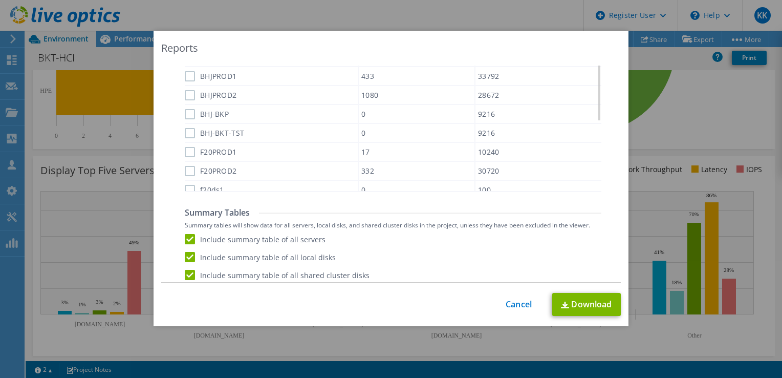
click at [206, 128] on label "BHJ-BKT-TST" at bounding box center [214, 133] width 59 height 10
click at [0, 0] on input "BHJ-BKT-TST" at bounding box center [0, 0] width 0 height 0
click at [203, 151] on label "F20PROD1" at bounding box center [211, 152] width 52 height 10
click at [0, 0] on input "F20PROD1" at bounding box center [0, 0] width 0 height 0
click at [185, 132] on label "BHJ-BKT-TST" at bounding box center [214, 133] width 59 height 10
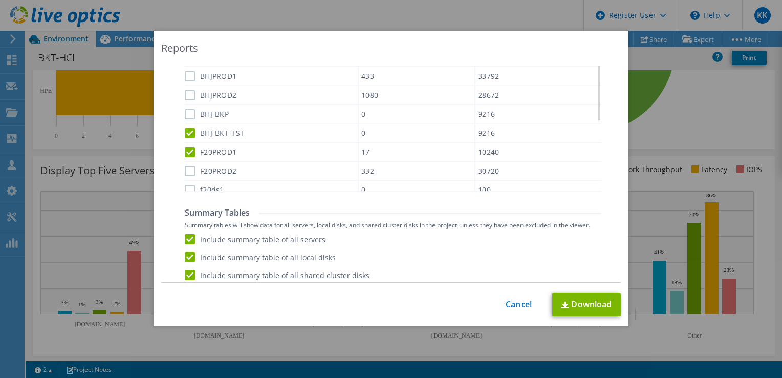
click at [0, 0] on input "BHJ-BKT-TST" at bounding box center [0, 0] width 0 height 0
click at [187, 154] on label "F20PROD1" at bounding box center [211, 152] width 52 height 10
click at [0, 0] on input "F20PROD1" at bounding box center [0, 0] width 0 height 0
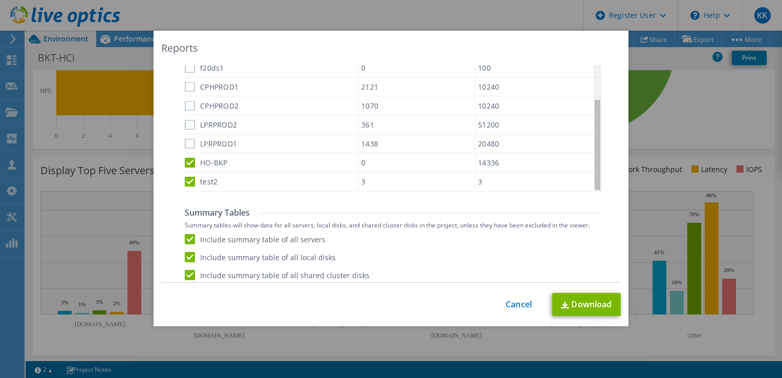
drag, startPoint x: 595, startPoint y: 114, endPoint x: 601, endPoint y: 221, distance: 107.2
click at [601, 221] on body "KK Dell User [PERSON_NAME] [EMAIL_ADDRESS][DOMAIN_NAME] Dell My Profile Log Out…" at bounding box center [391, 189] width 782 height 378
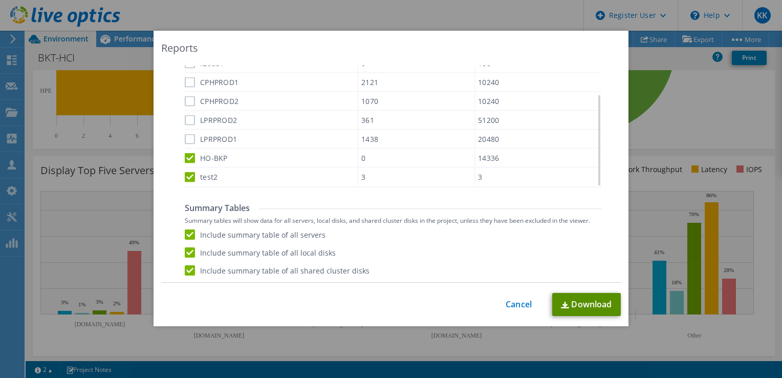
click at [582, 311] on link "Download" at bounding box center [586, 304] width 69 height 23
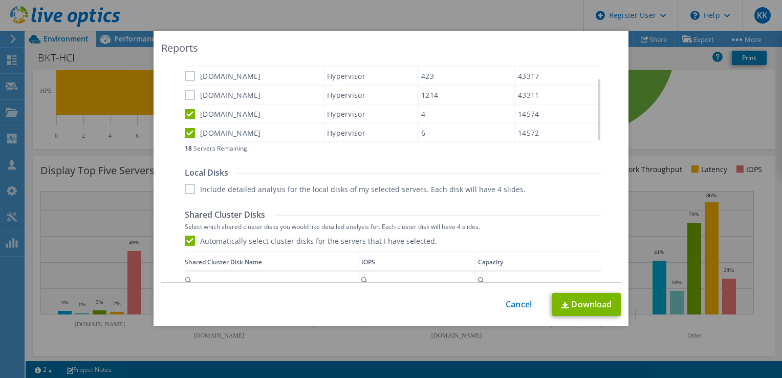
scroll to position [504, 0]
click at [185, 108] on div "Data grid" at bounding box center [186, 37] width 2 height 195
click at [186, 109] on label "[DOMAIN_NAME]" at bounding box center [223, 114] width 76 height 10
click at [0, 0] on input "[DOMAIN_NAME]" at bounding box center [0, 0] width 0 height 0
click at [188, 127] on label "[DOMAIN_NAME]" at bounding box center [223, 132] width 76 height 10
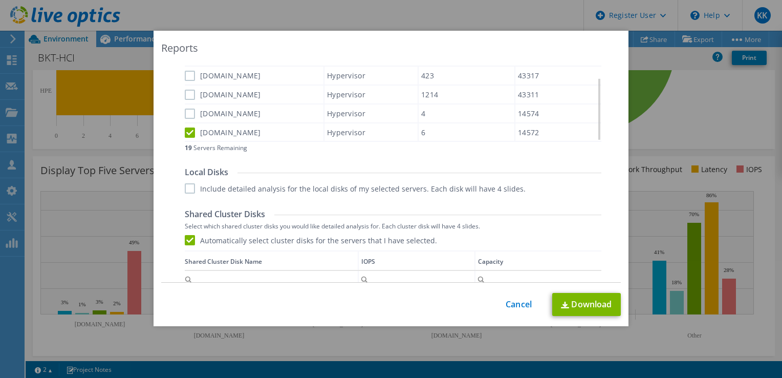
click at [0, 0] on input "[DOMAIN_NAME]" at bounding box center [0, 0] width 0 height 0
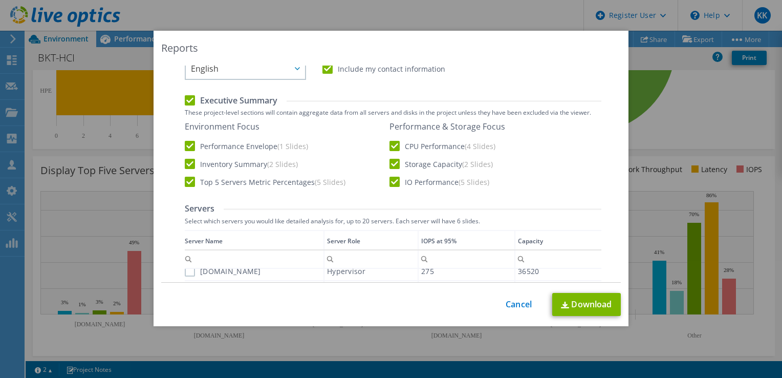
scroll to position [212, 0]
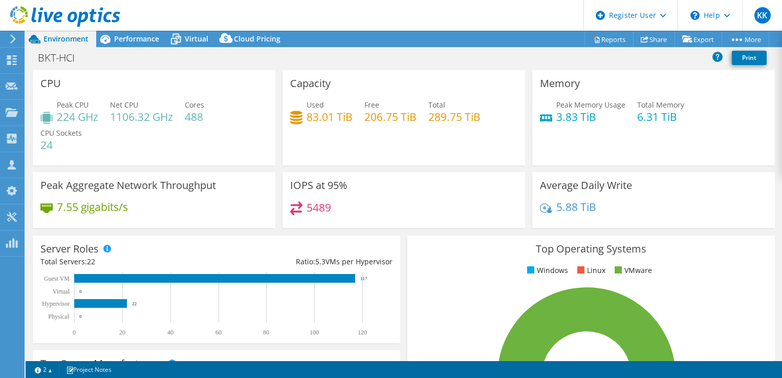
select select "USD"
